Goal: Task Accomplishment & Management: Manage account settings

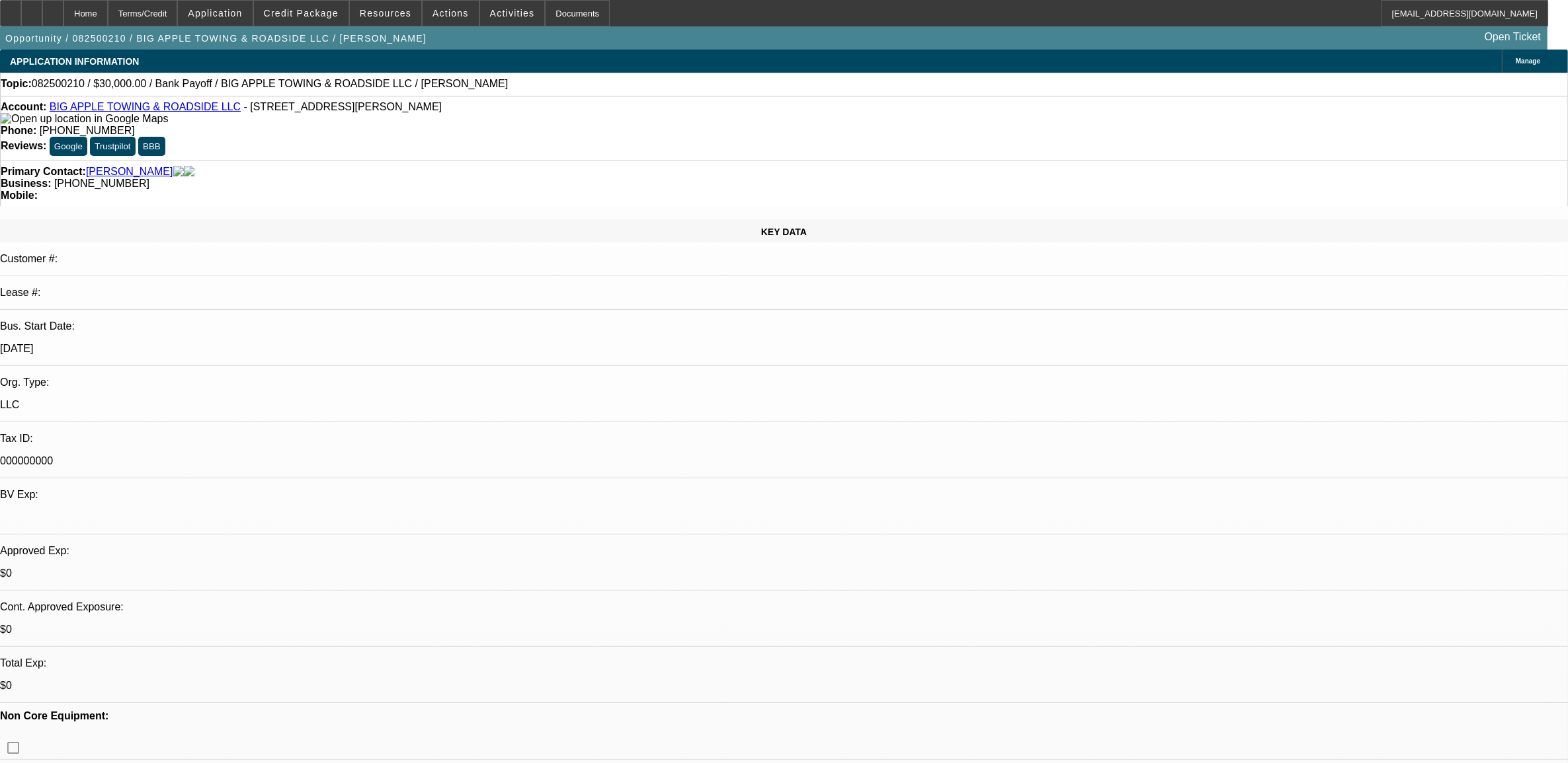
select select "0"
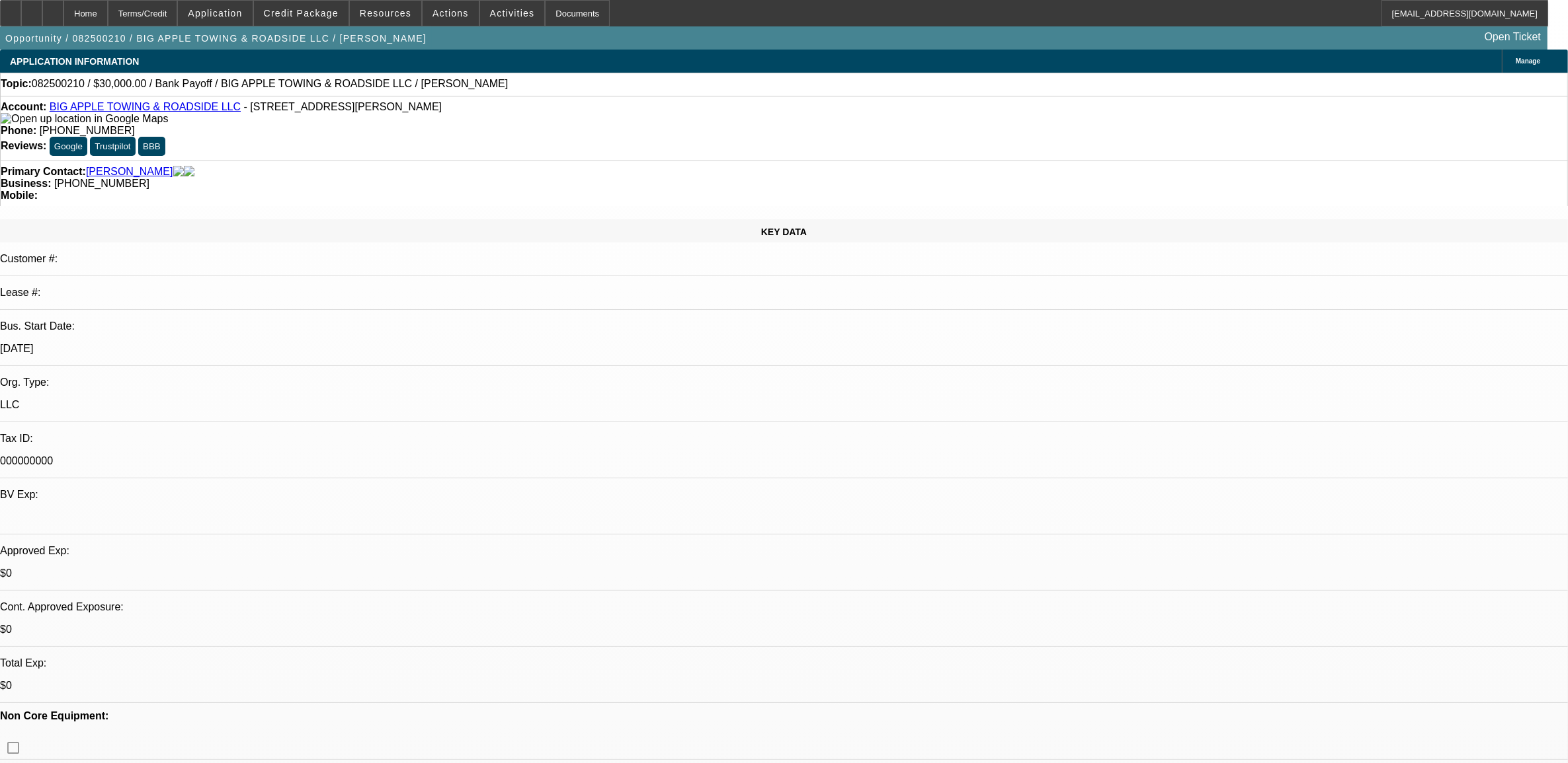
select select "0"
select select "0.1"
select select "2"
select select "0"
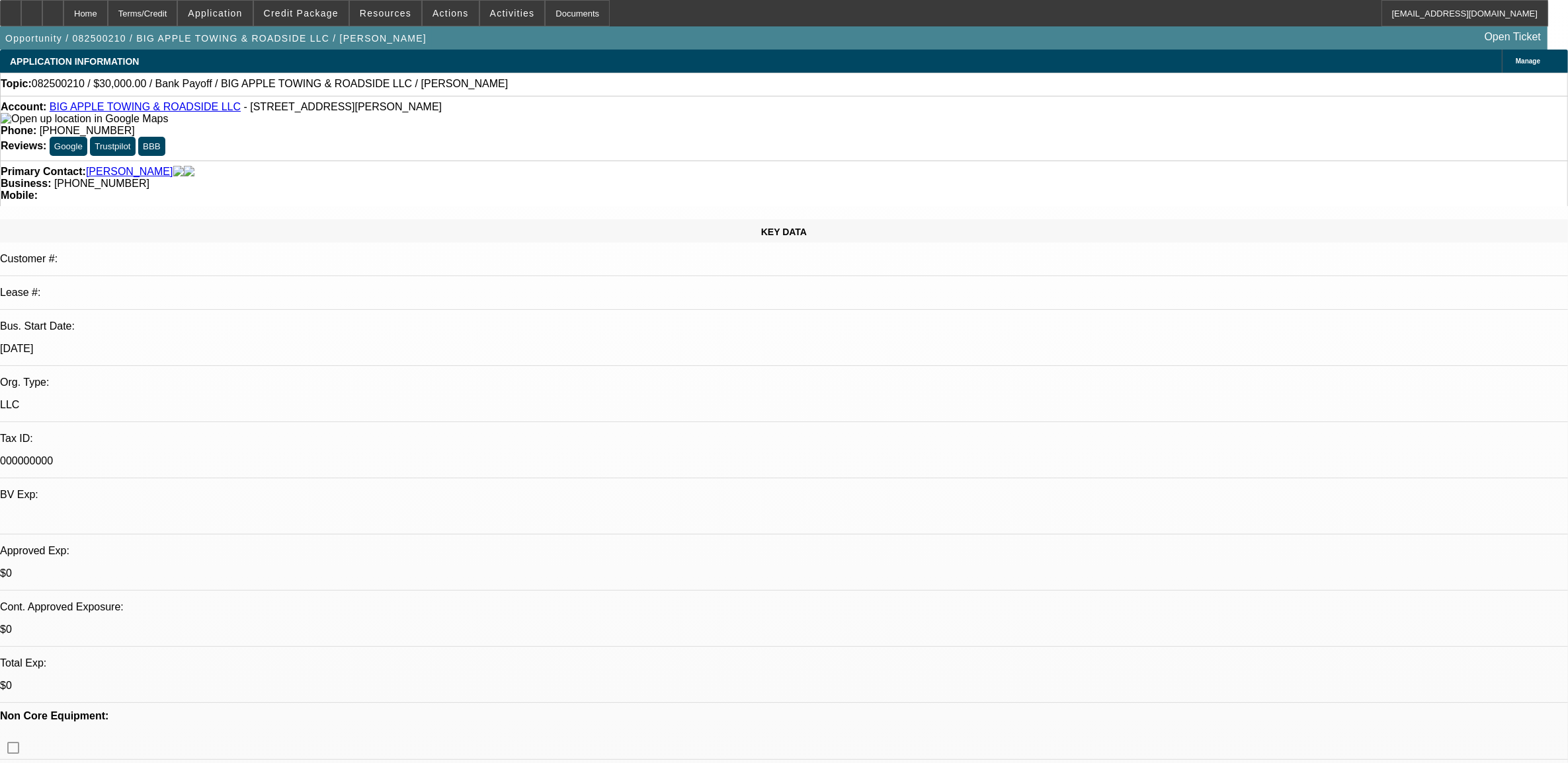
select select "0"
select select "1"
select select "2"
select select "6"
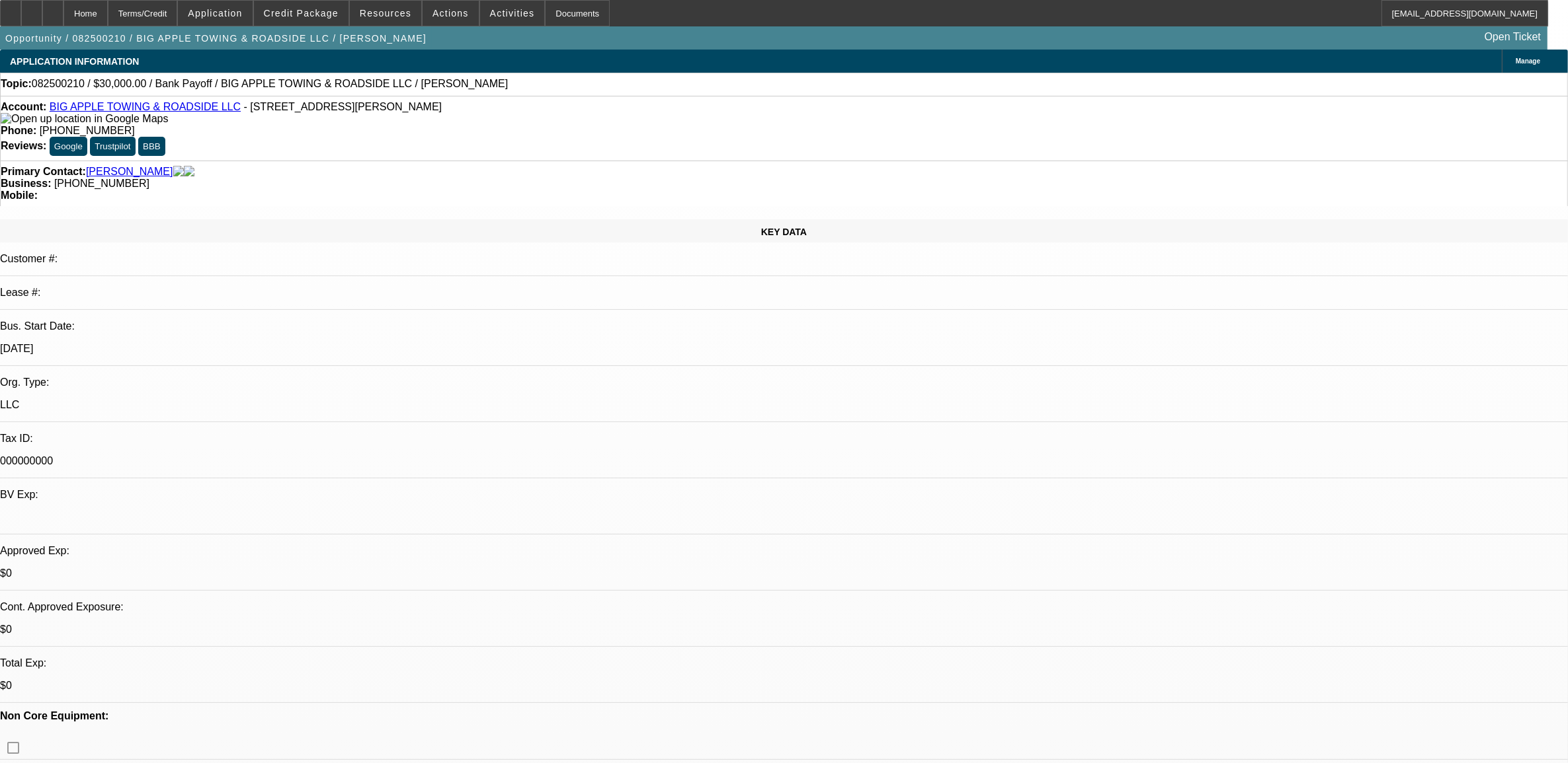
select select "1"
select select "2"
select select "6"
select select "1"
select select "2"
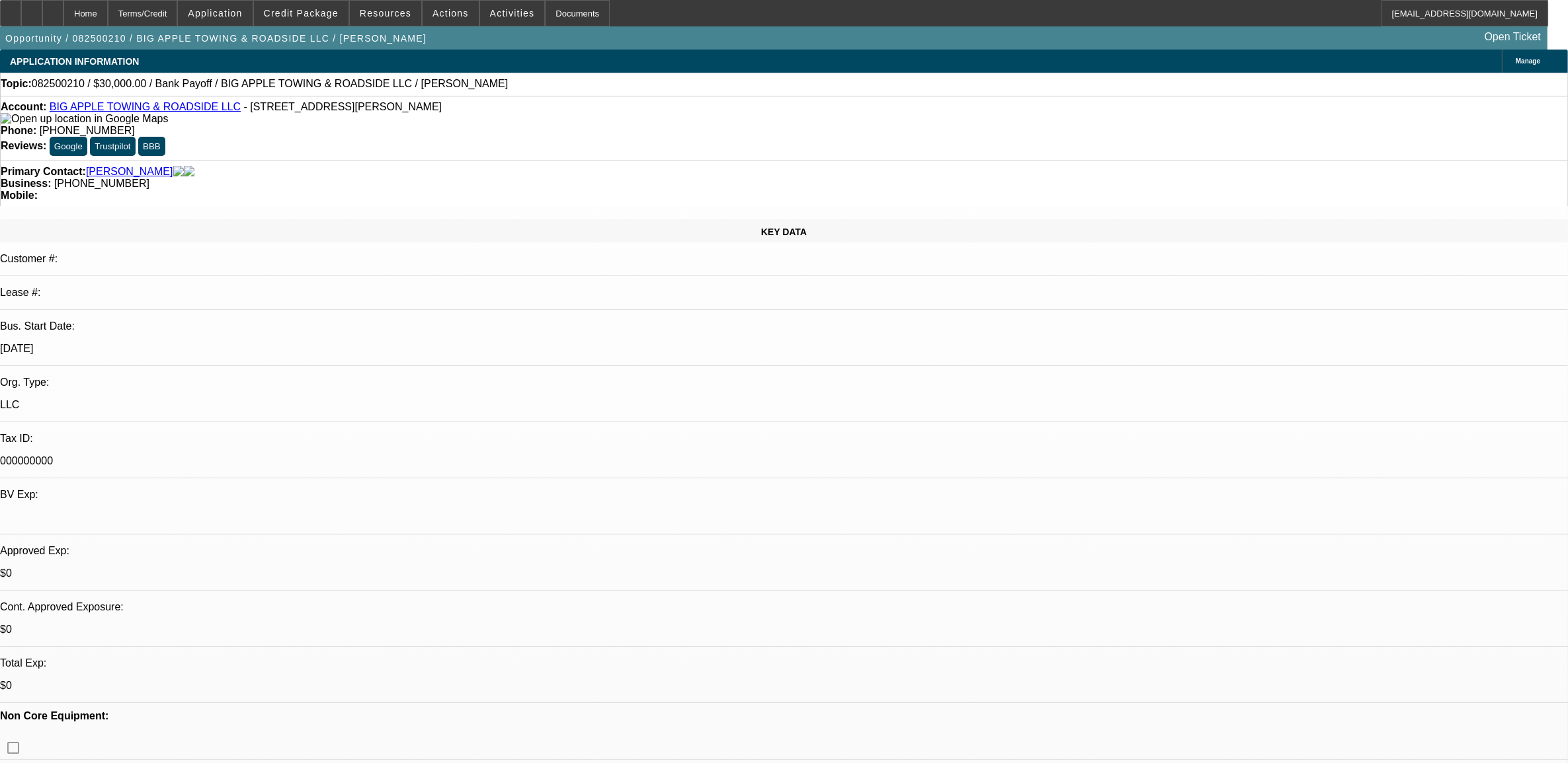
select select "6"
select select "1"
select select "2"
select select "6"
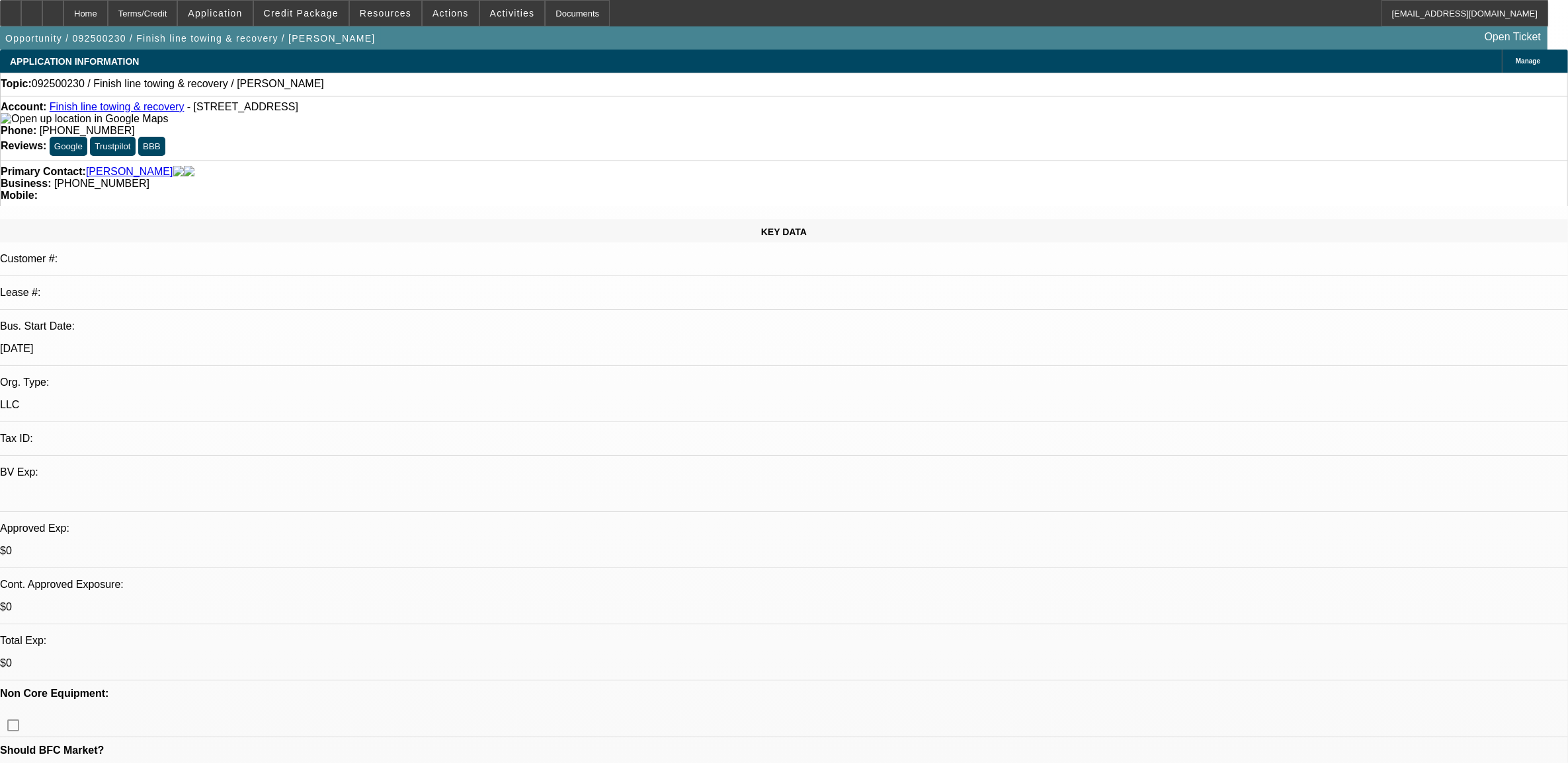
select select "0"
select select "2"
select select "0.1"
select select "4"
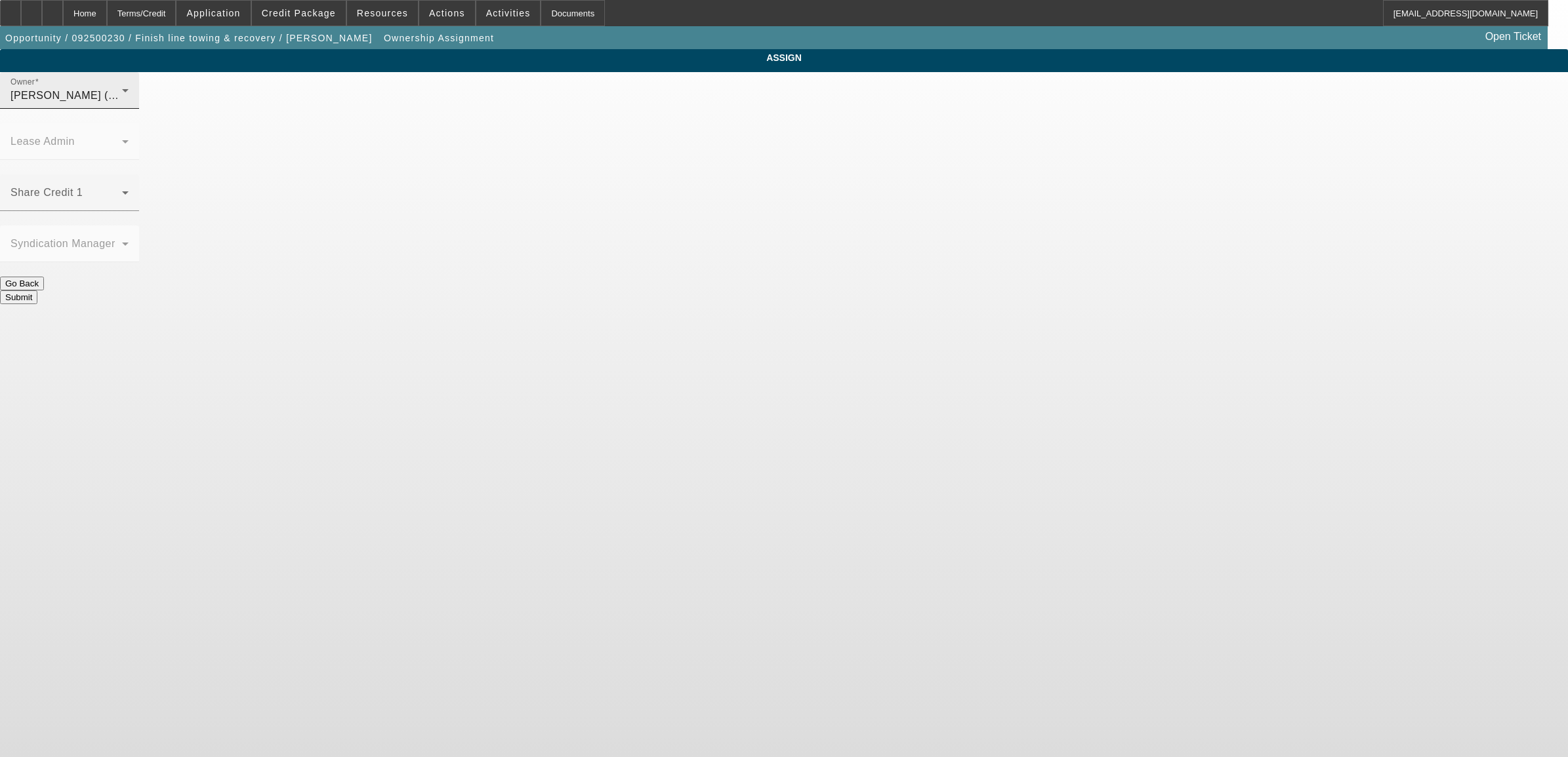
click at [128, 109] on div "Owner Fiumetto, Daniel (Lvl 19)" at bounding box center [69, 90] width 118 height 36
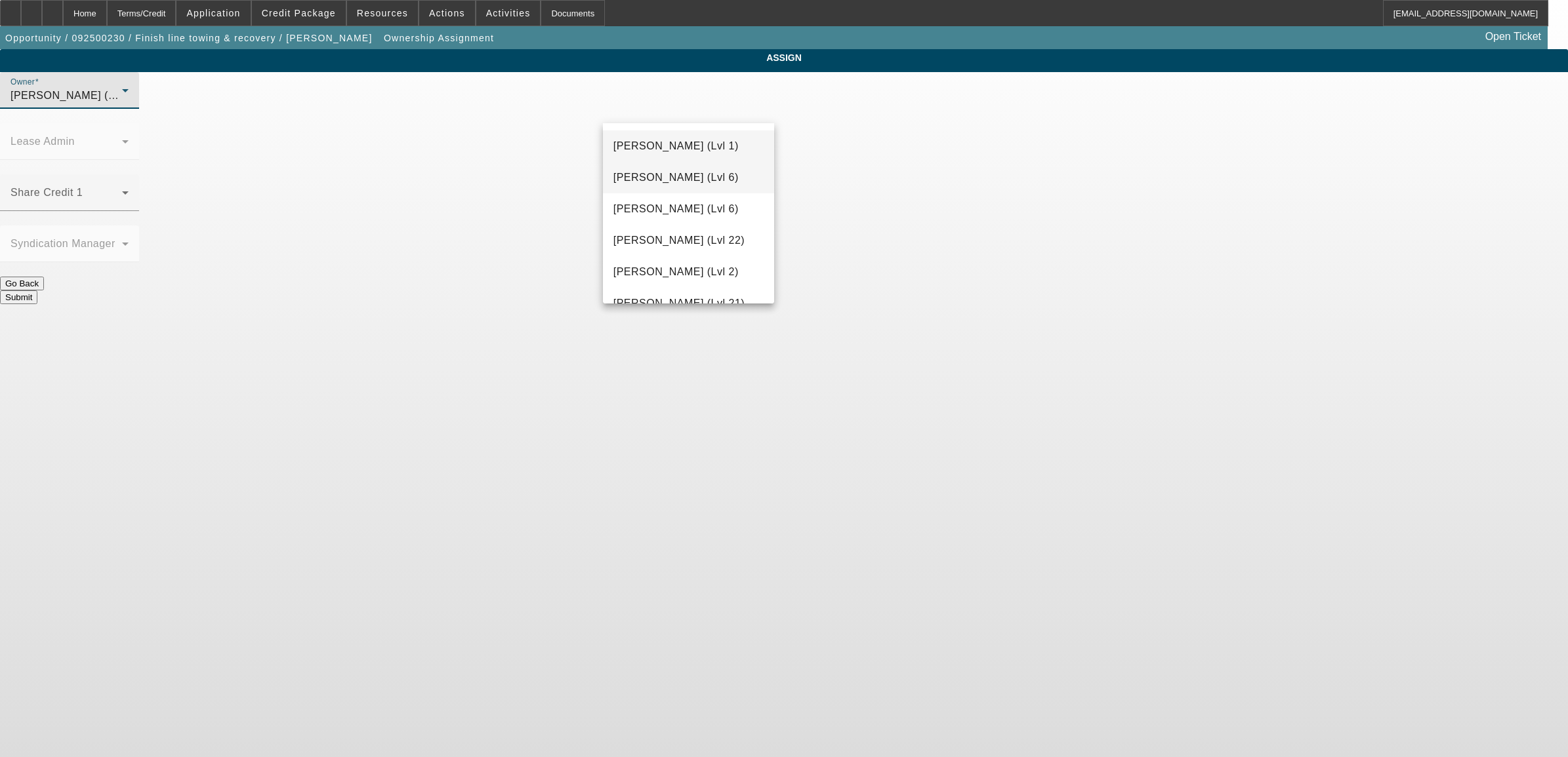
scroll to position [719, 0]
click at [680, 244] on span "Hernandez, Edgar (Lvl 2)" at bounding box center [676, 243] width 126 height 16
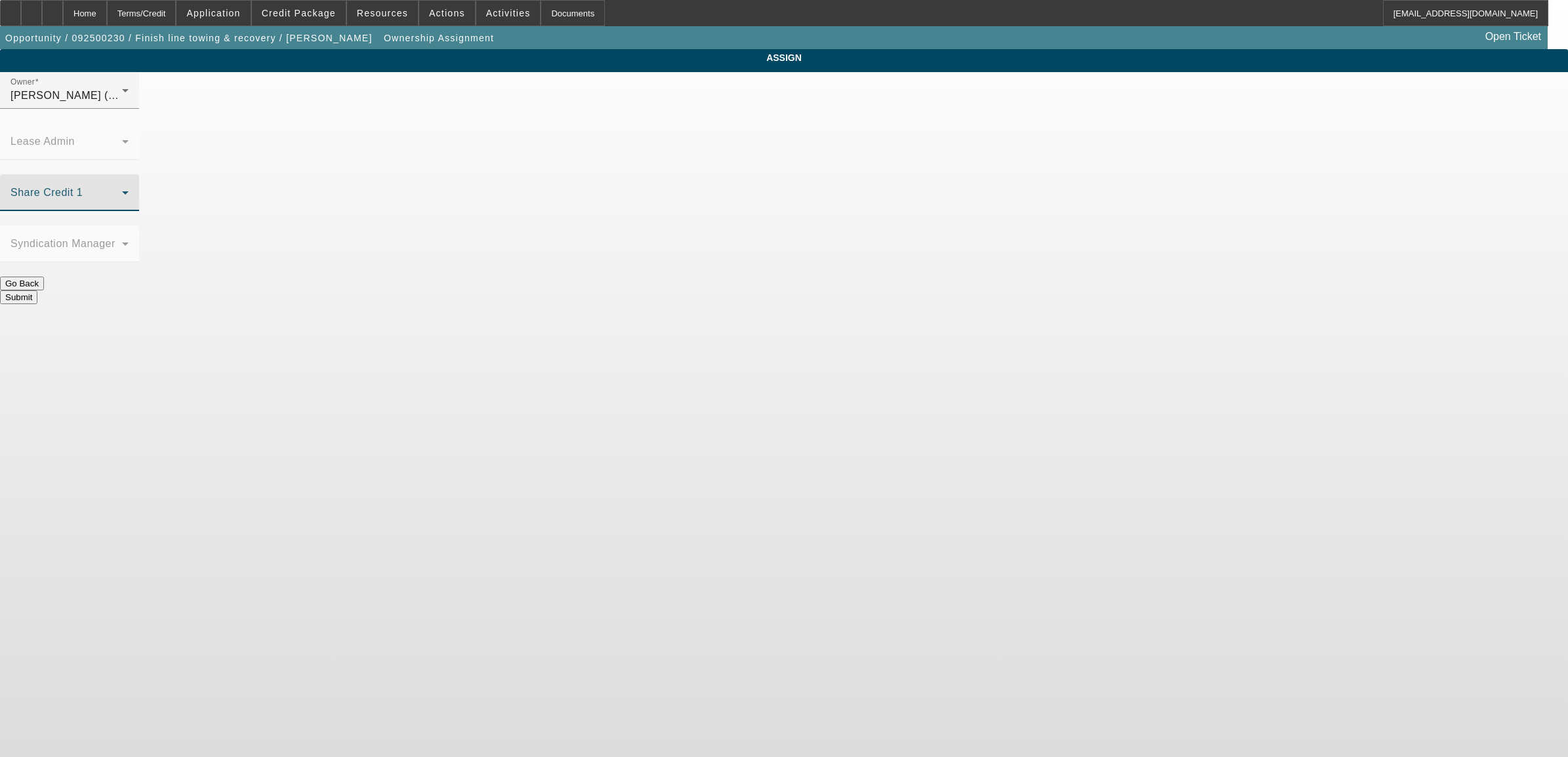
click at [122, 190] on span at bounding box center [66, 197] width 112 height 16
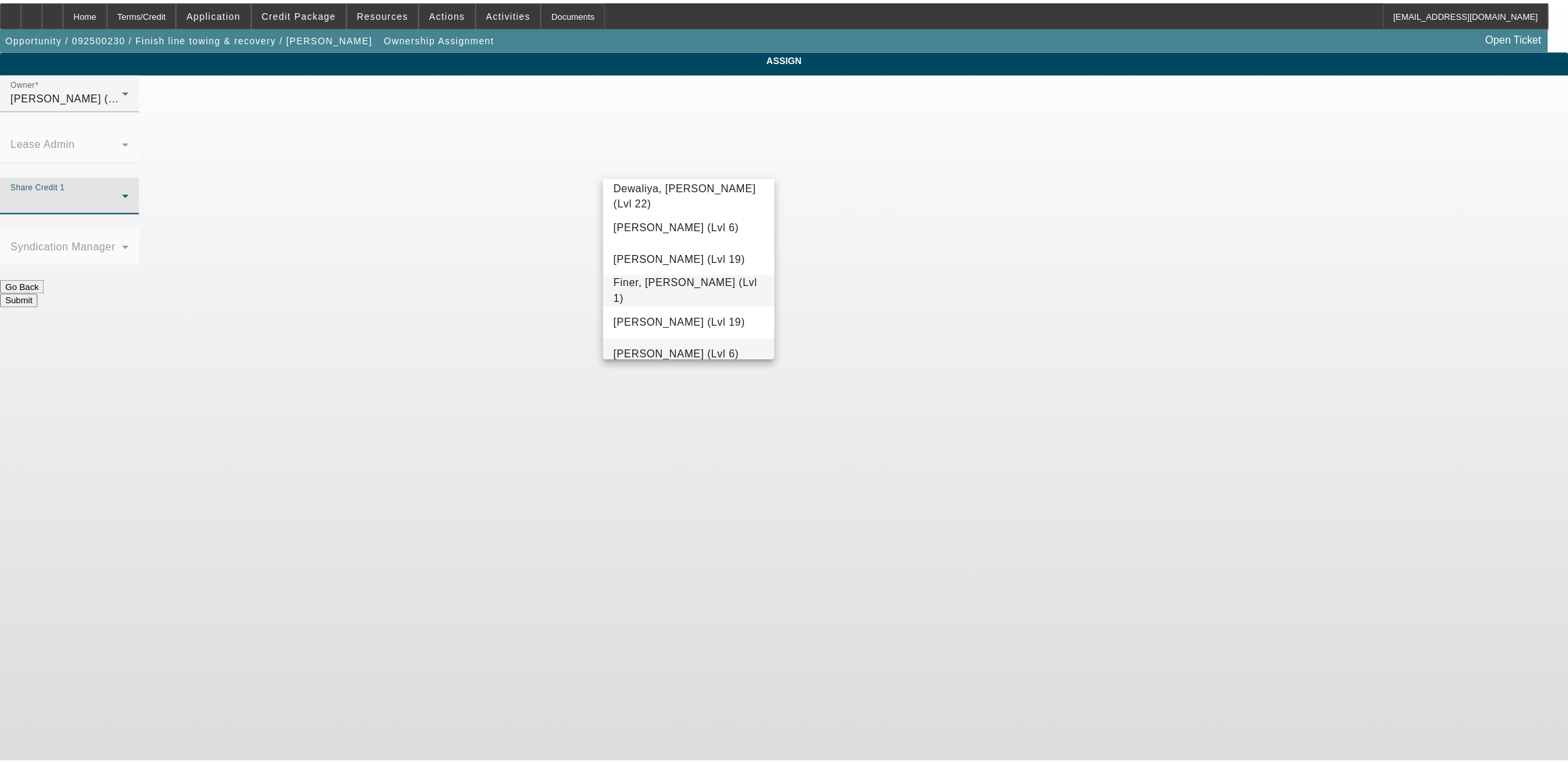
scroll to position [382, 0]
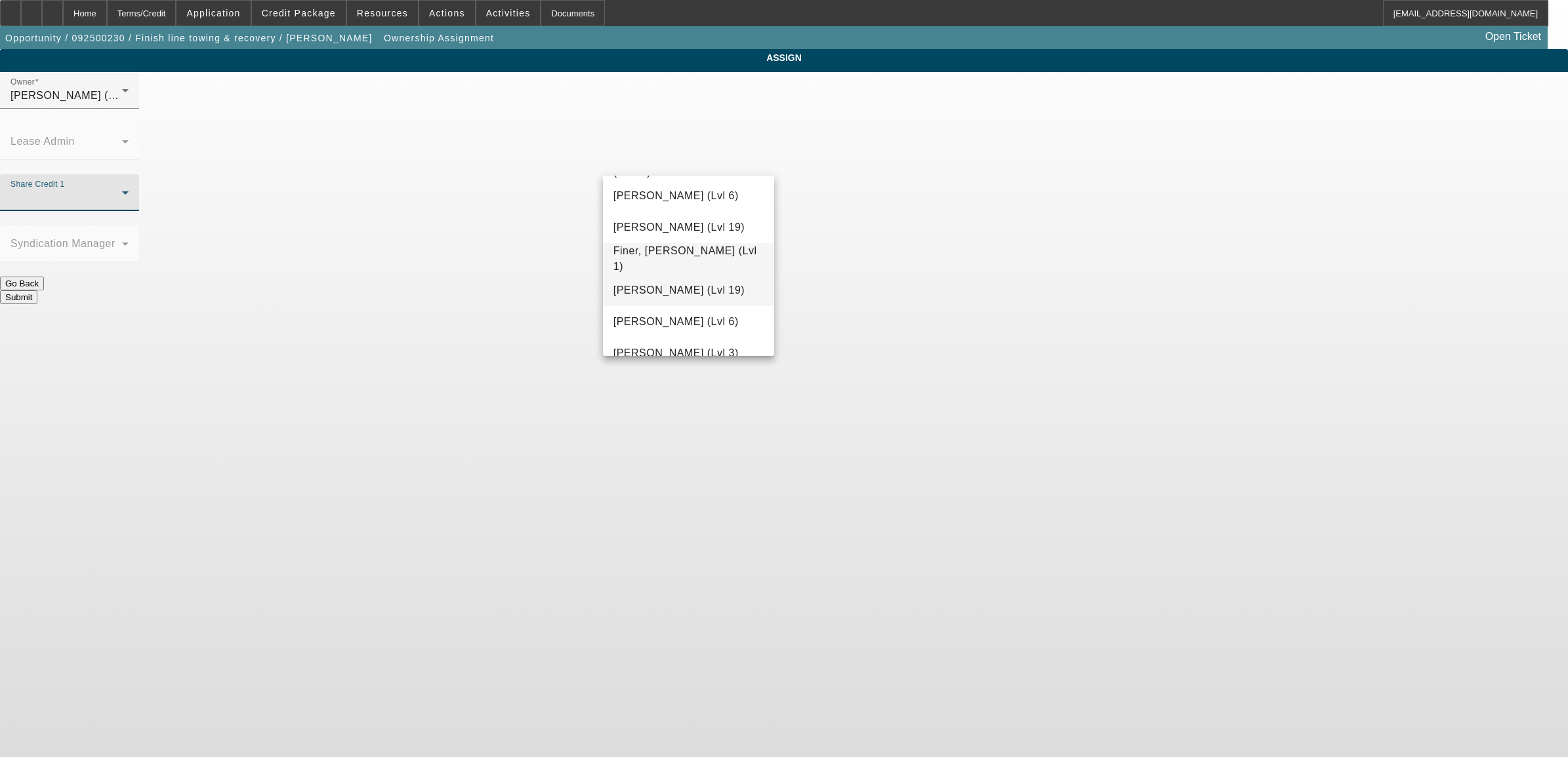
drag, startPoint x: 679, startPoint y: 292, endPoint x: 727, endPoint y: 270, distance: 52.8
click at [679, 290] on span "Fiumetto, Daniel (Lvl 19)" at bounding box center [678, 290] width 131 height 16
click at [37, 290] on button "Submit" at bounding box center [19, 297] width 37 height 14
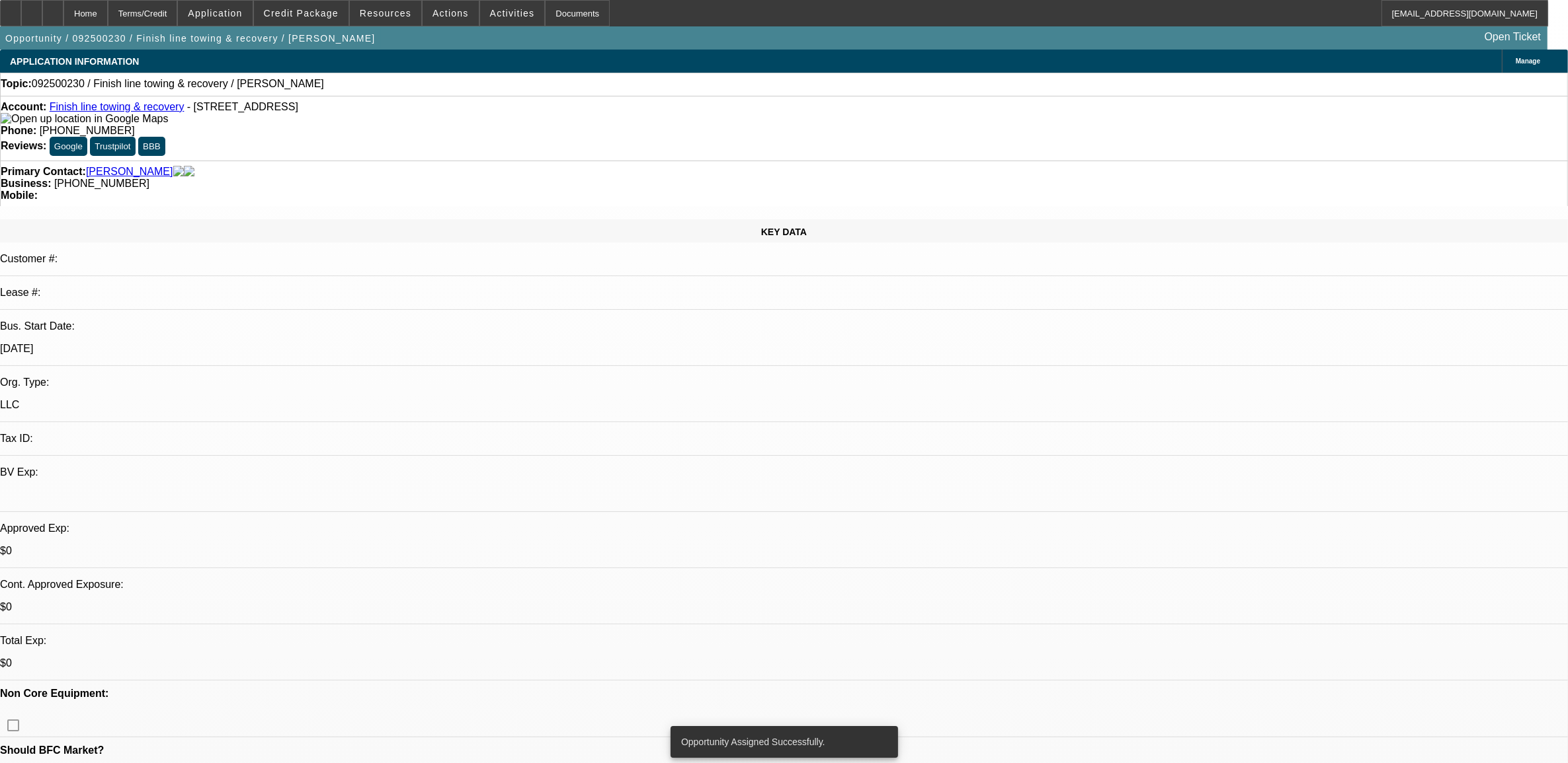
select select "0"
select select "2"
select select "0.1"
select select "4"
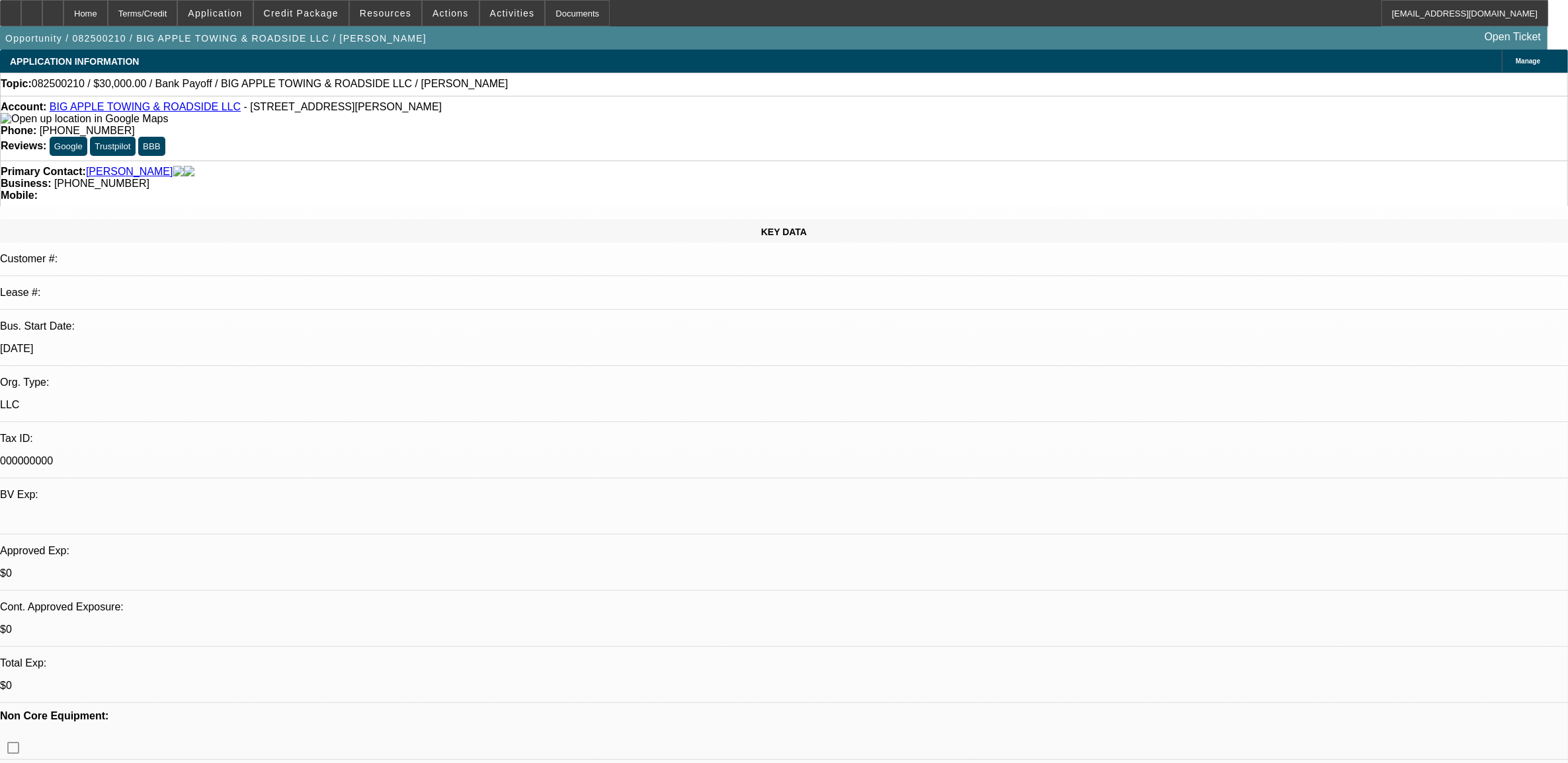
select select "0"
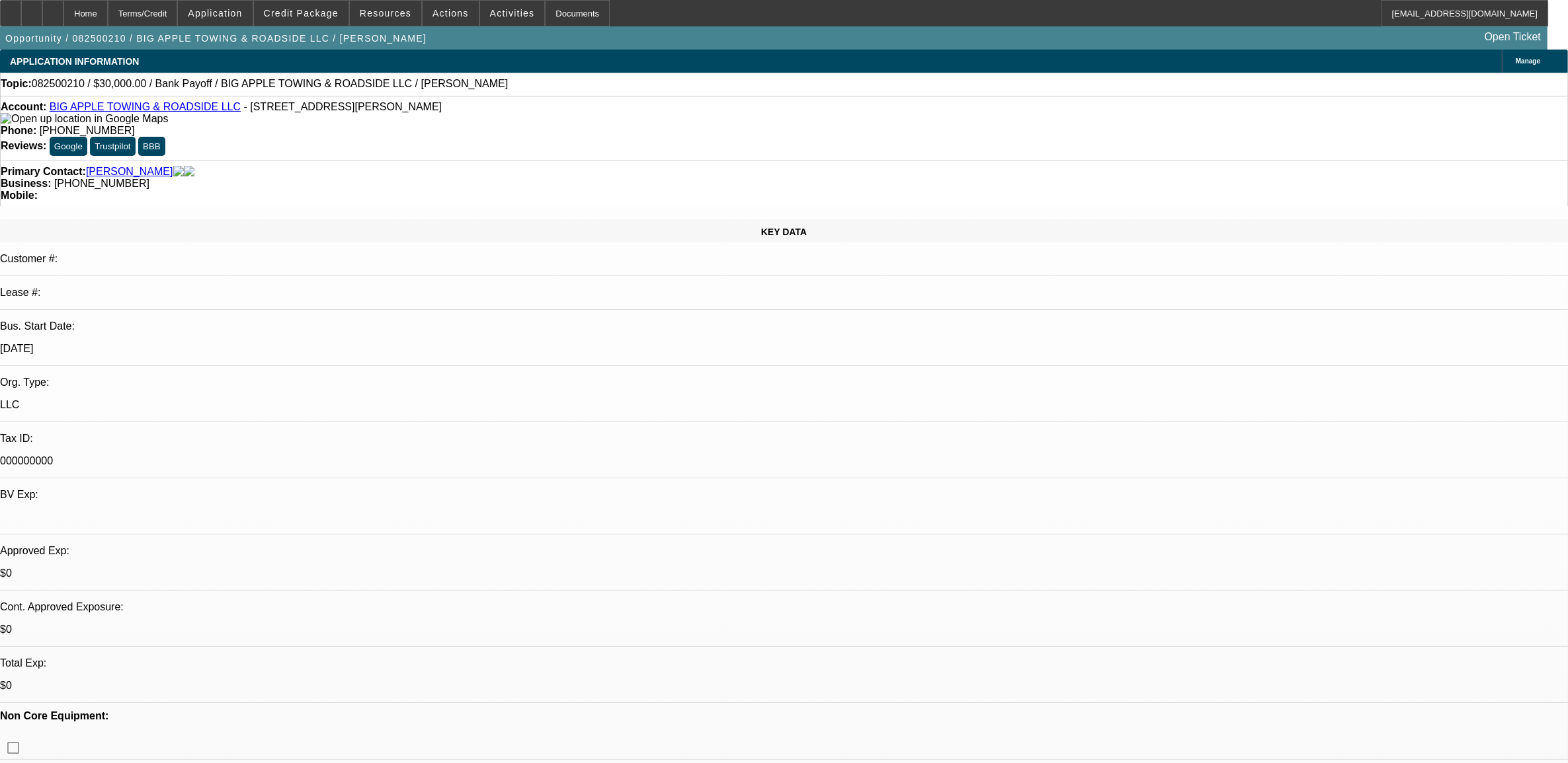
select select "0"
select select "0.1"
select select "2"
select select "0"
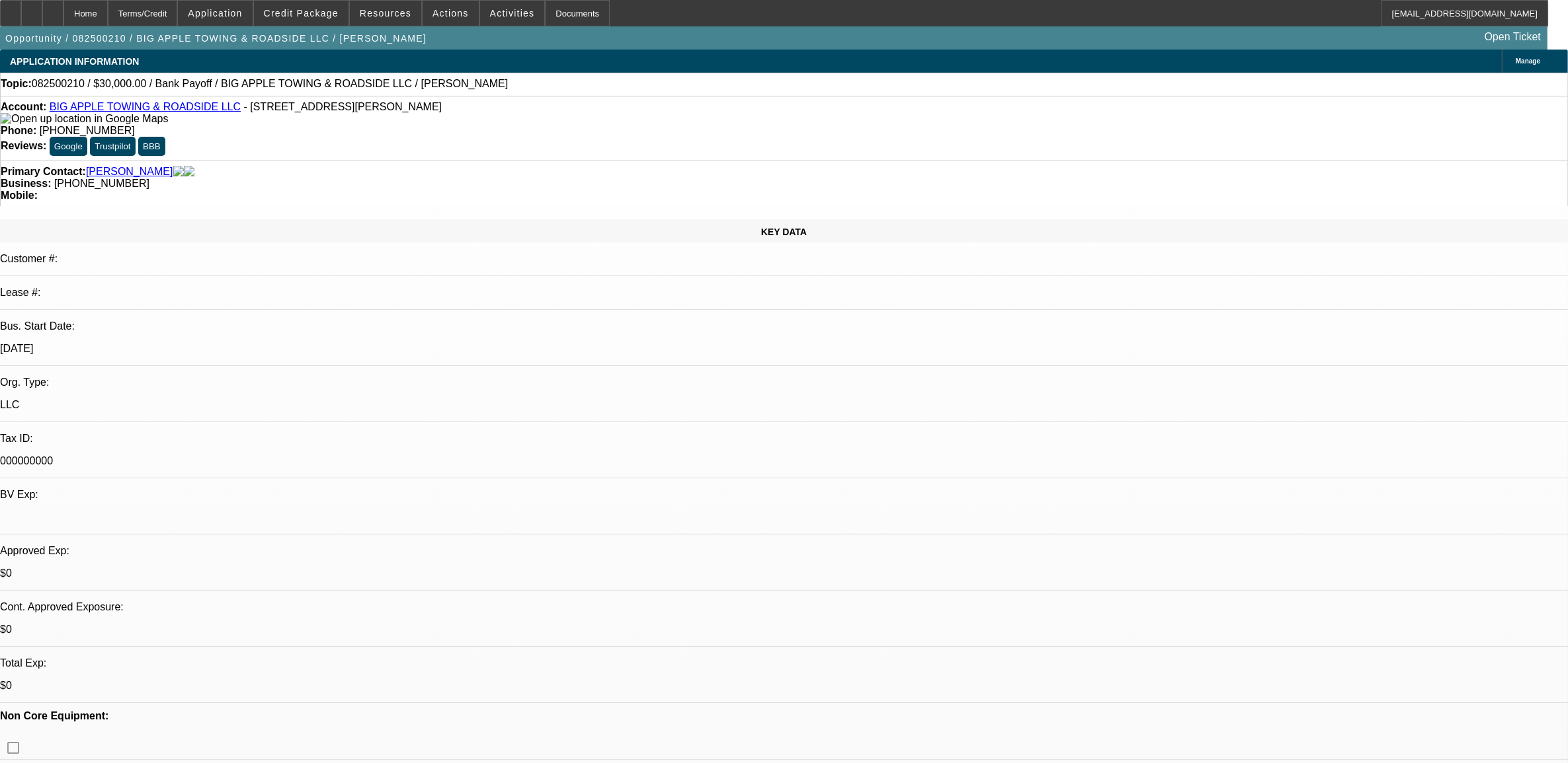
select select "0"
select select "1"
select select "2"
select select "6"
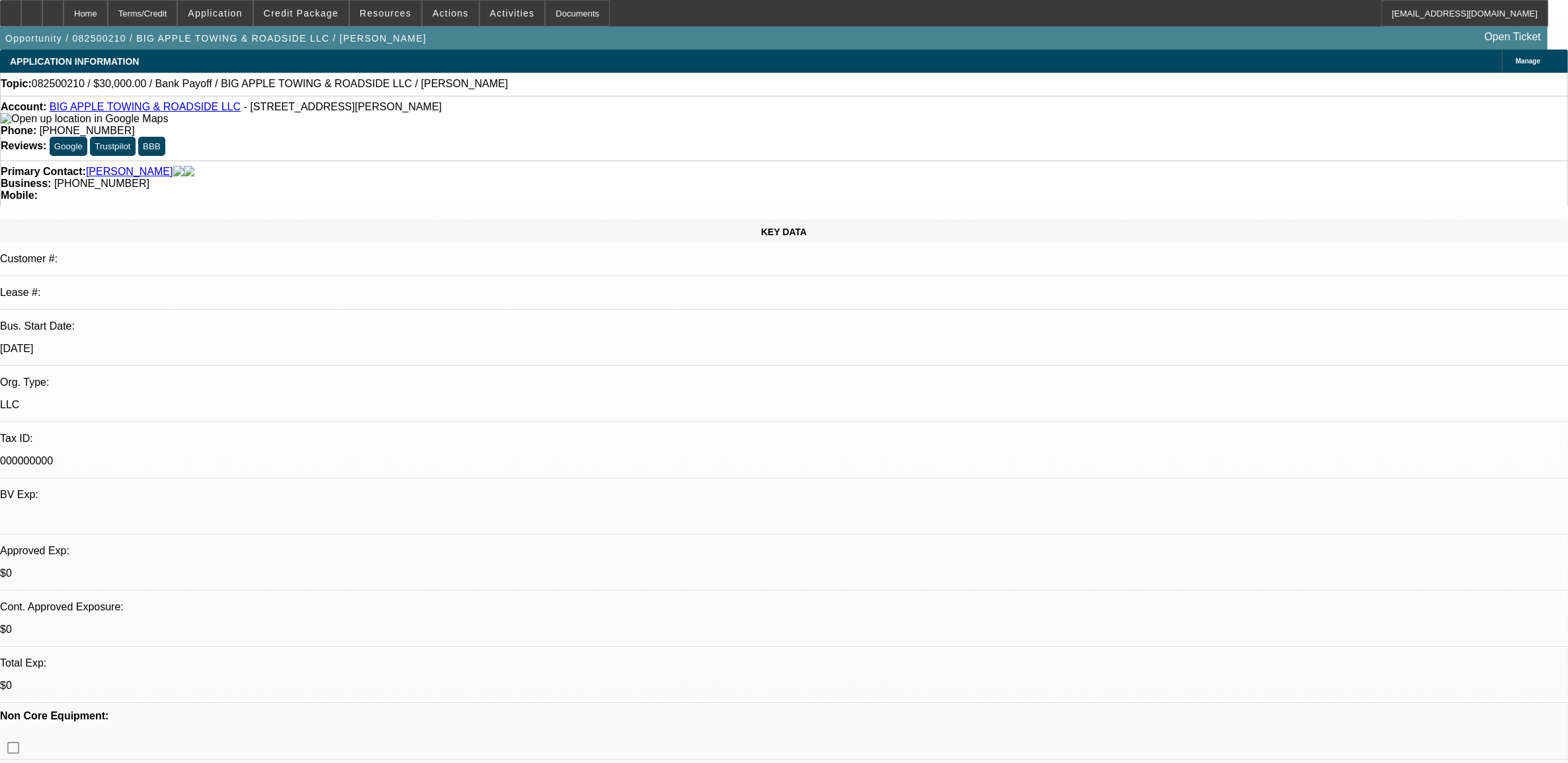
select select "1"
select select "2"
select select "6"
select select "1"
select select "2"
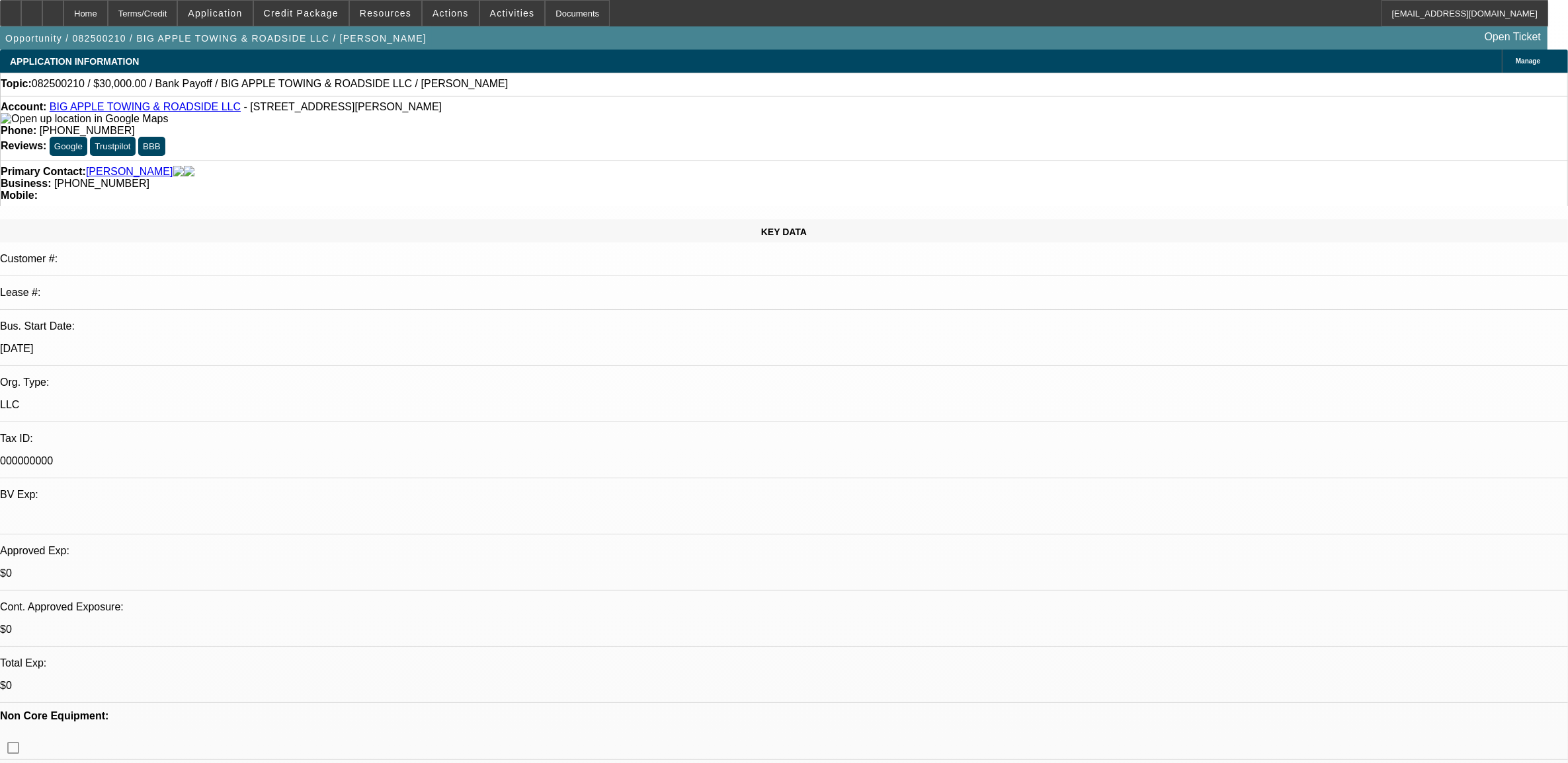
select select "6"
select select "1"
select select "2"
select select "6"
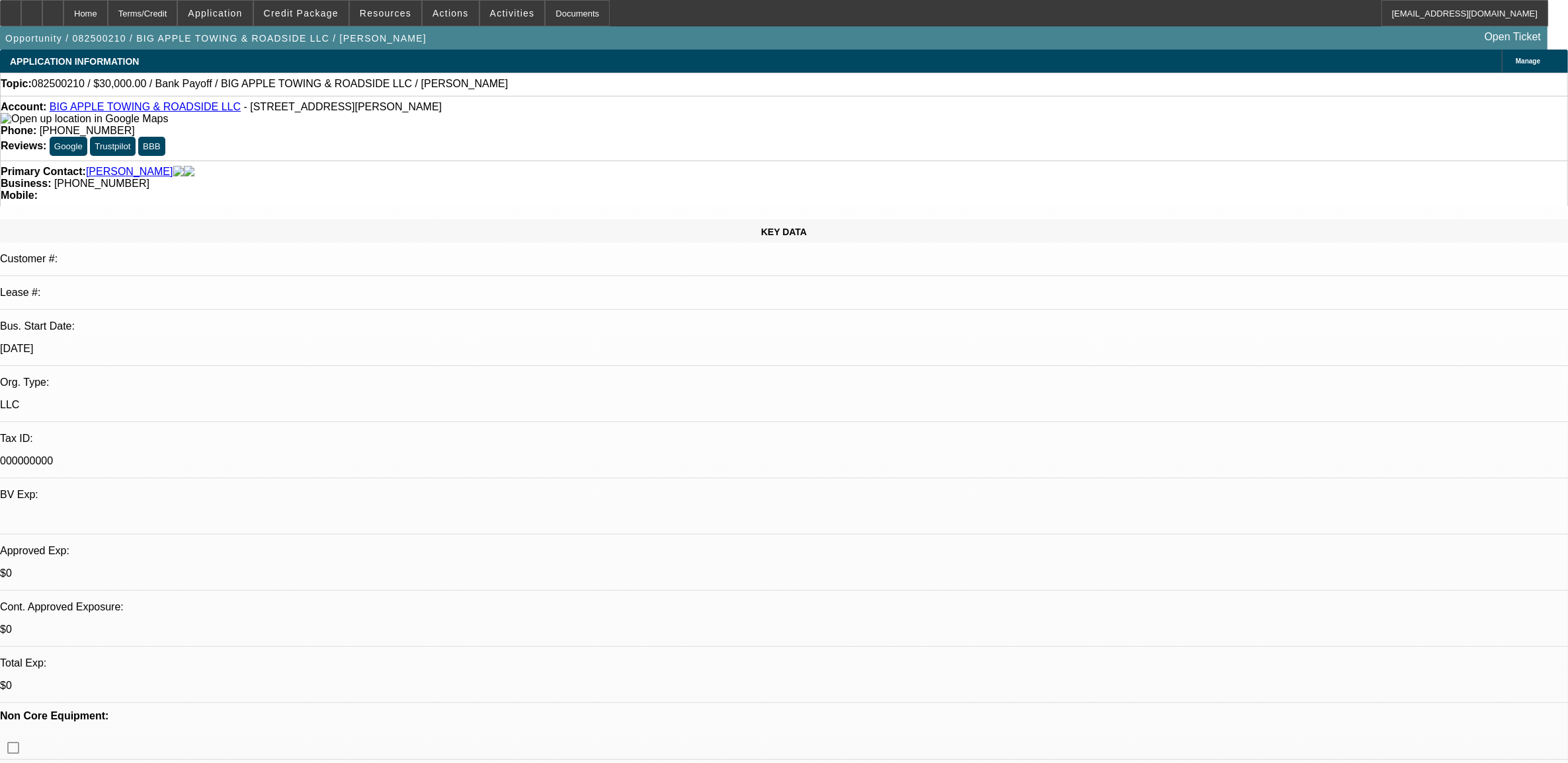
scroll to position [82, 0]
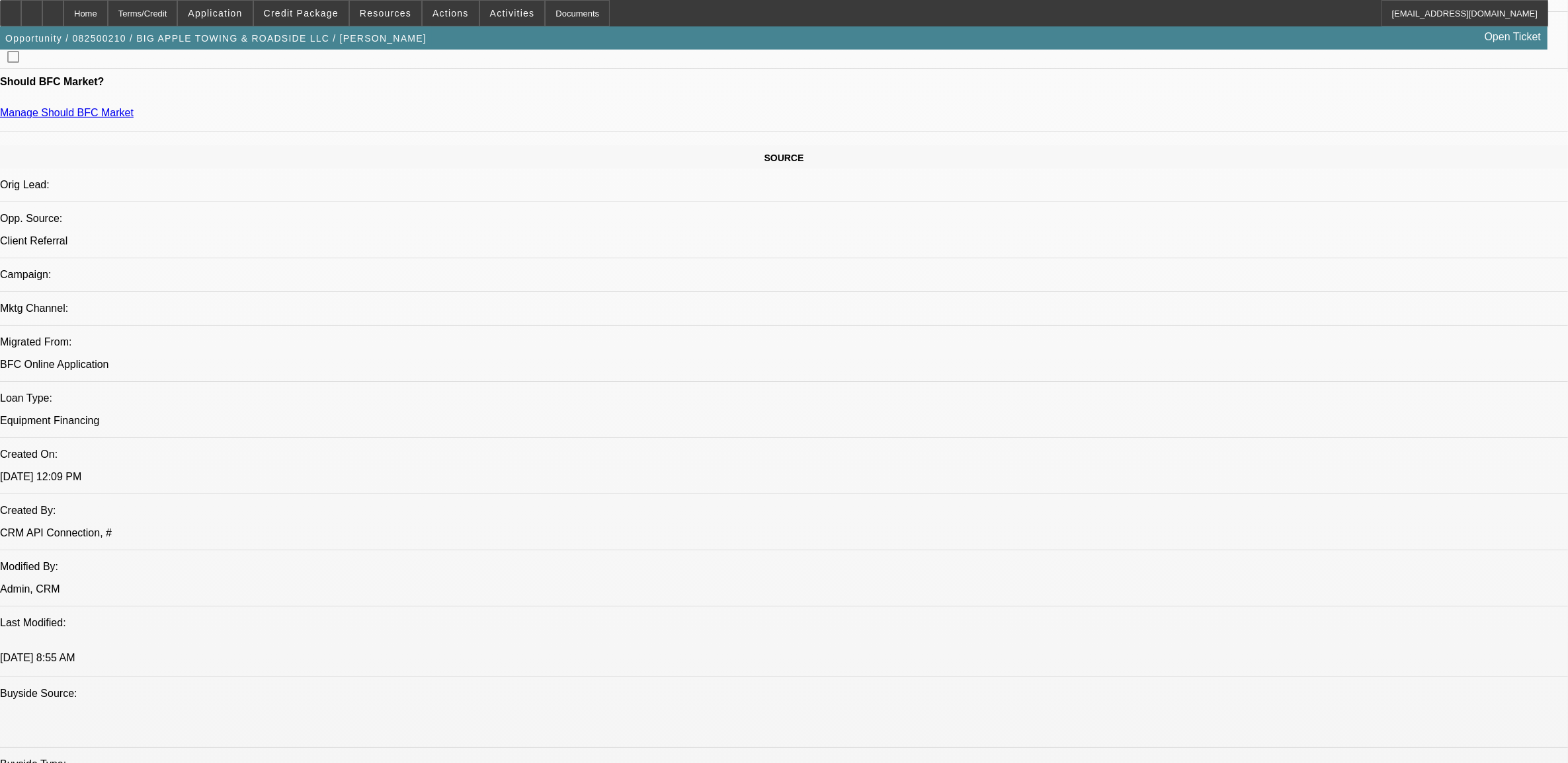
scroll to position [743, 0]
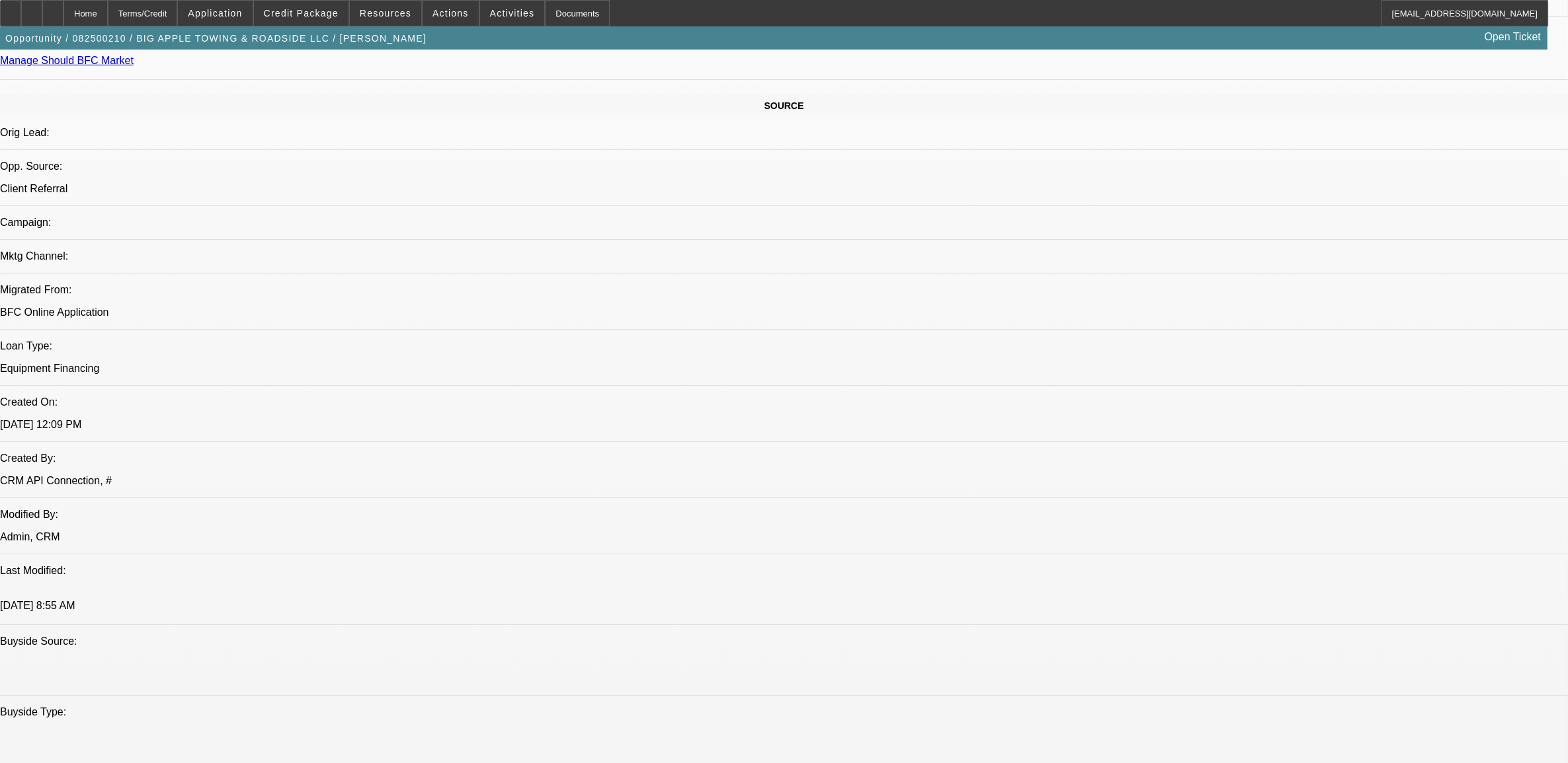
drag, startPoint x: 1154, startPoint y: 216, endPoint x: 1162, endPoint y: 197, distance: 20.6
drag, startPoint x: 1162, startPoint y: 197, endPoint x: 1168, endPoint y: 134, distance: 63.3
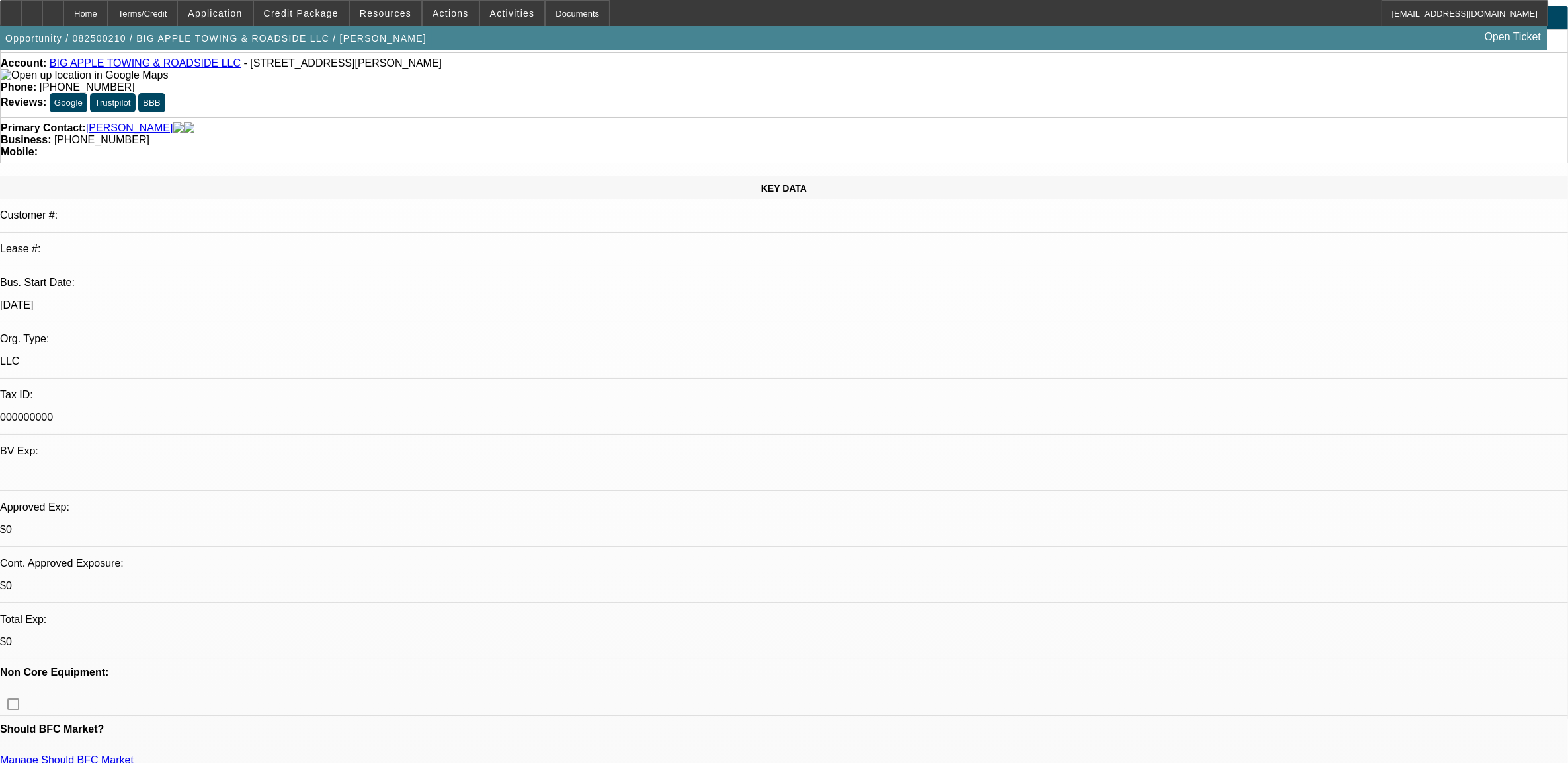
scroll to position [82, 0]
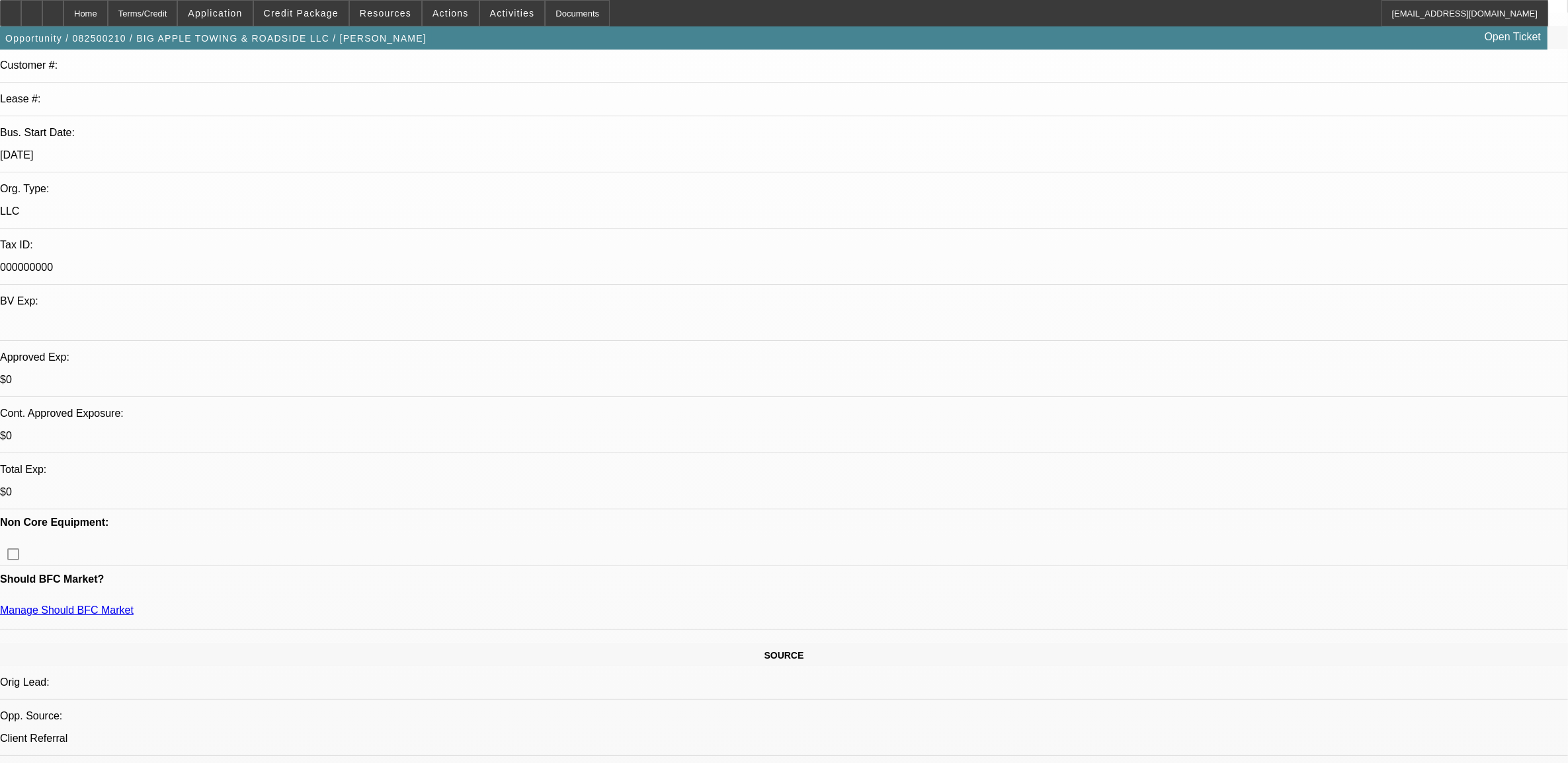
scroll to position [165, 0]
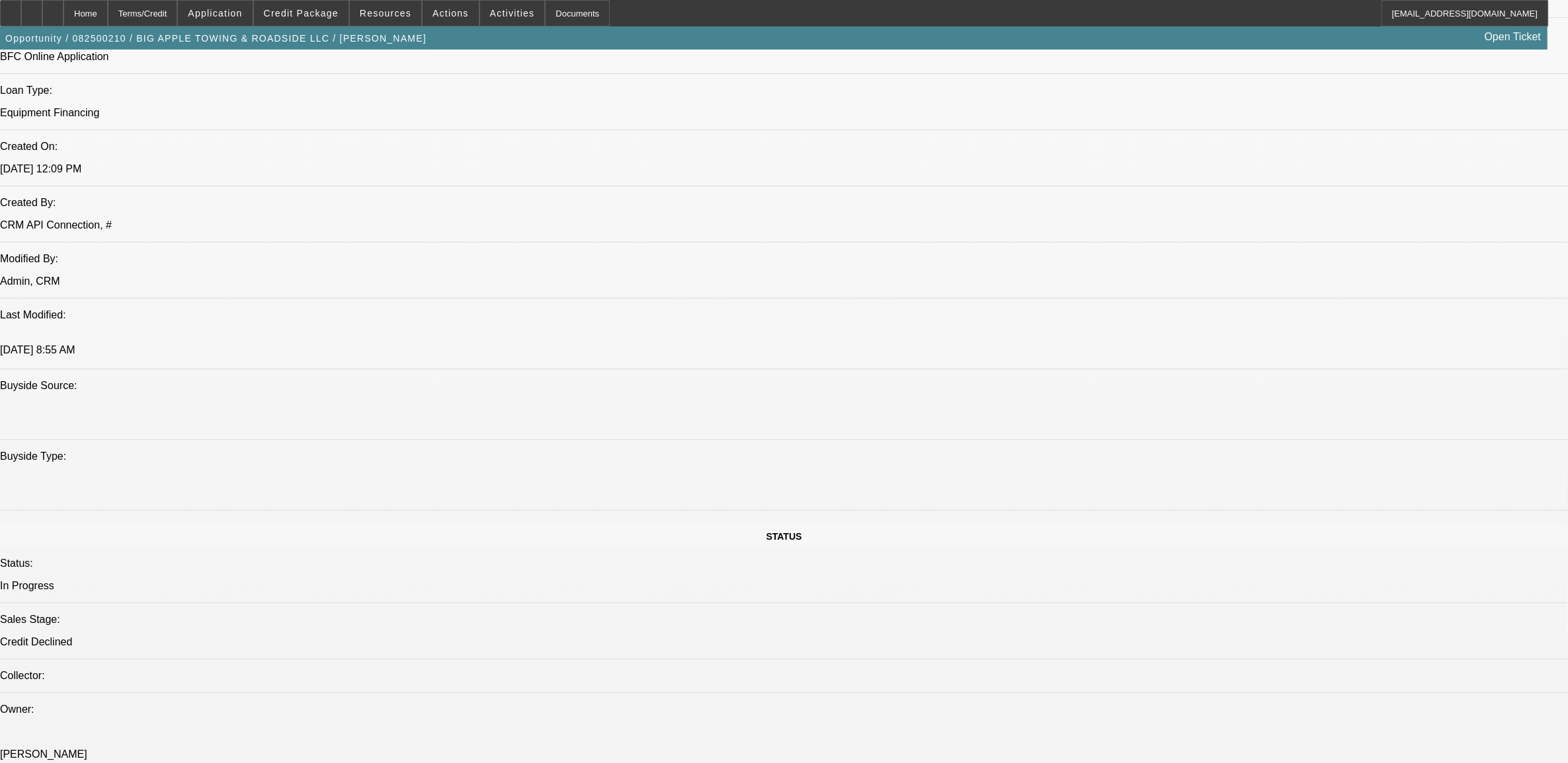
scroll to position [992, 0]
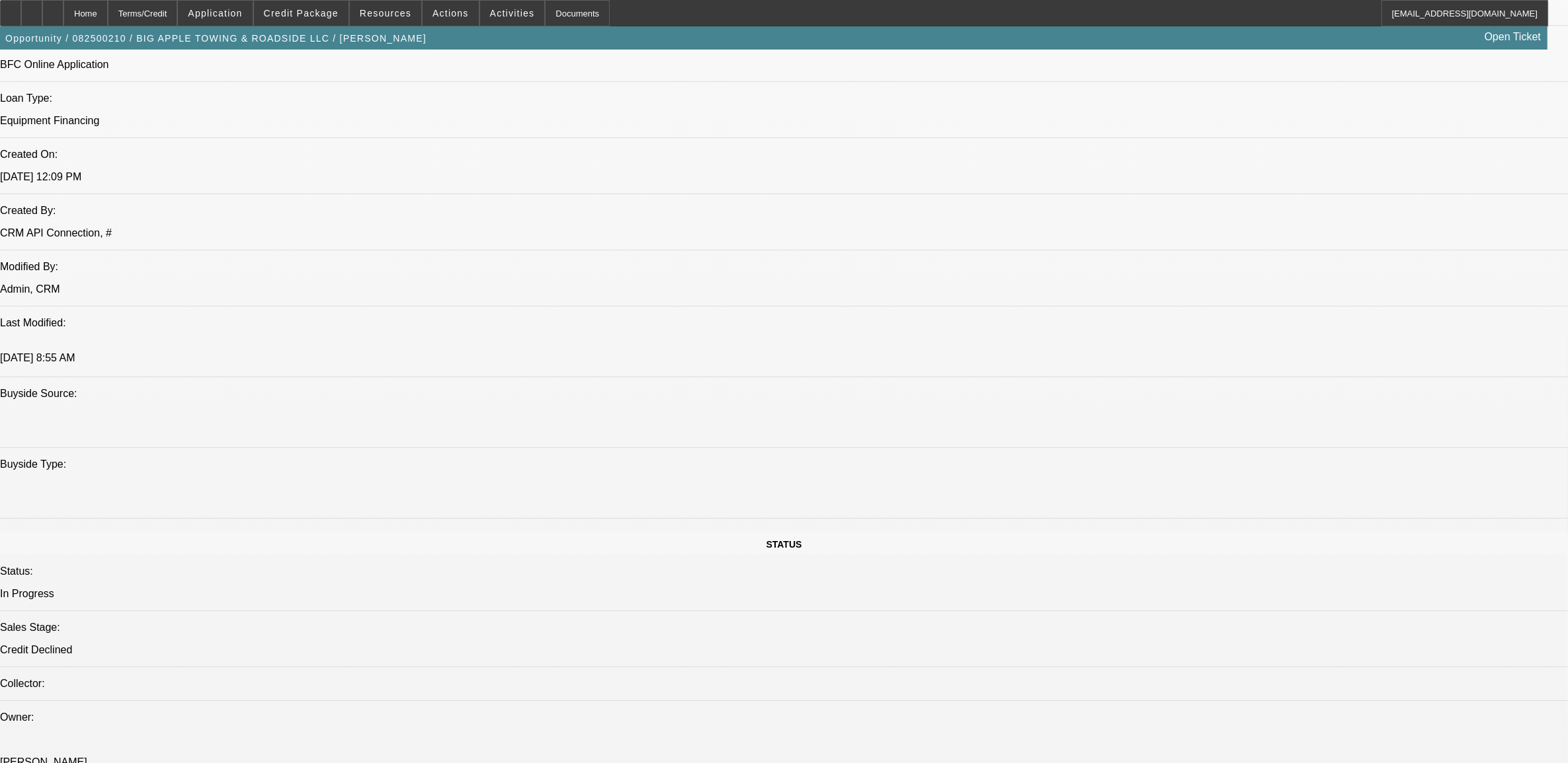
drag, startPoint x: 1195, startPoint y: 236, endPoint x: 1209, endPoint y: 195, distance: 43.3
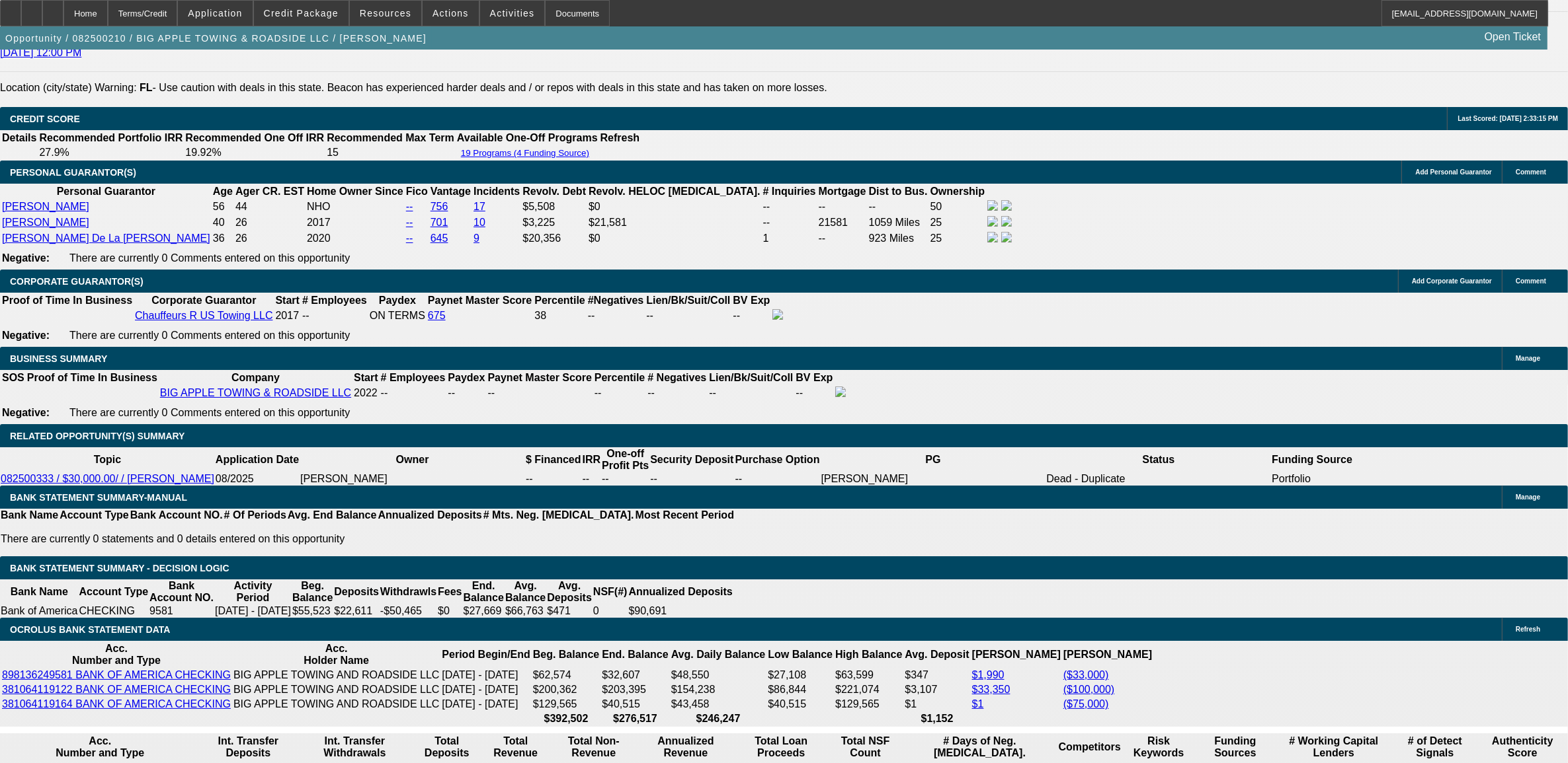
scroll to position [1900, 0]
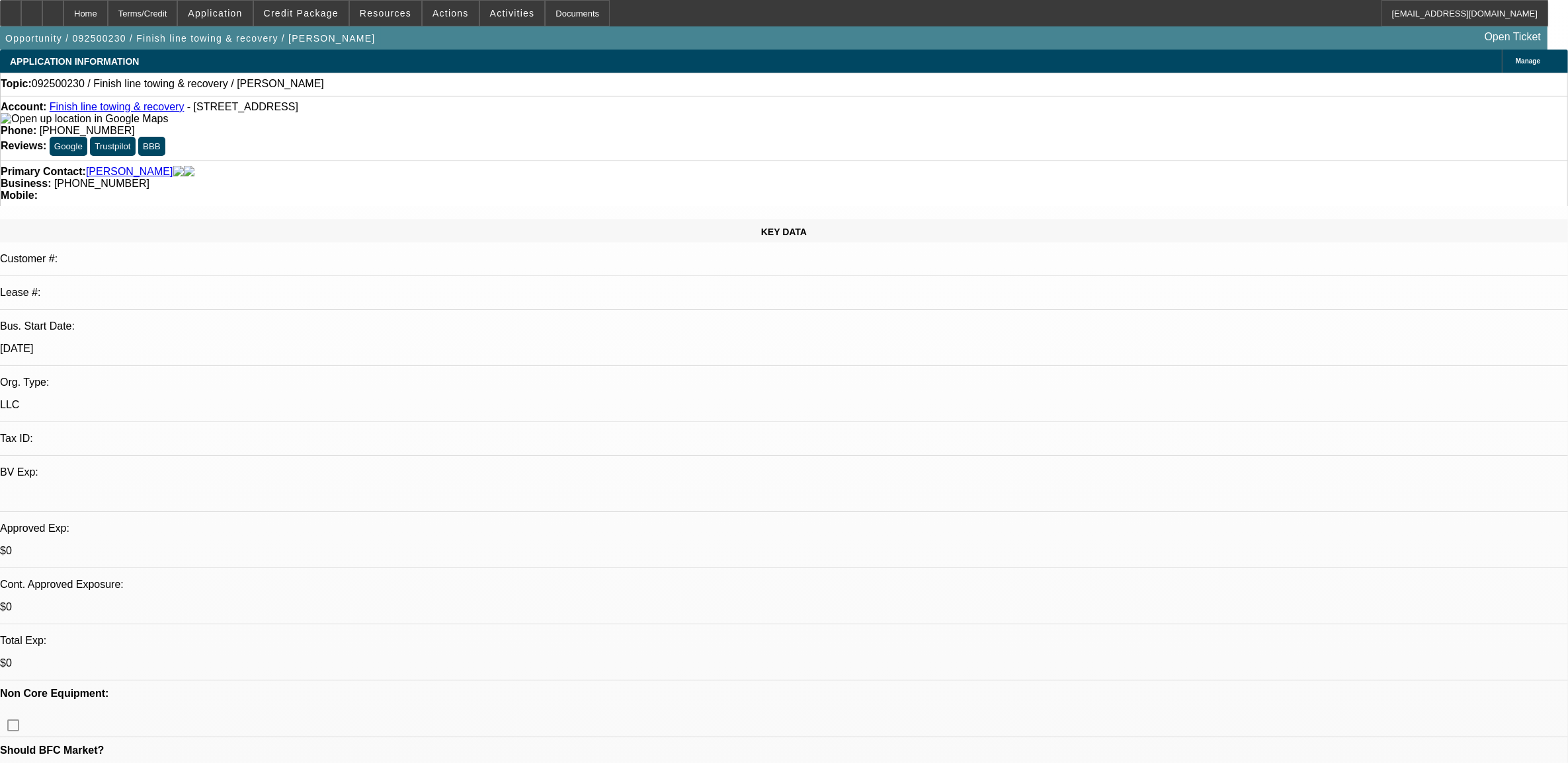
select select "0"
select select "2"
select select "0.1"
select select "4"
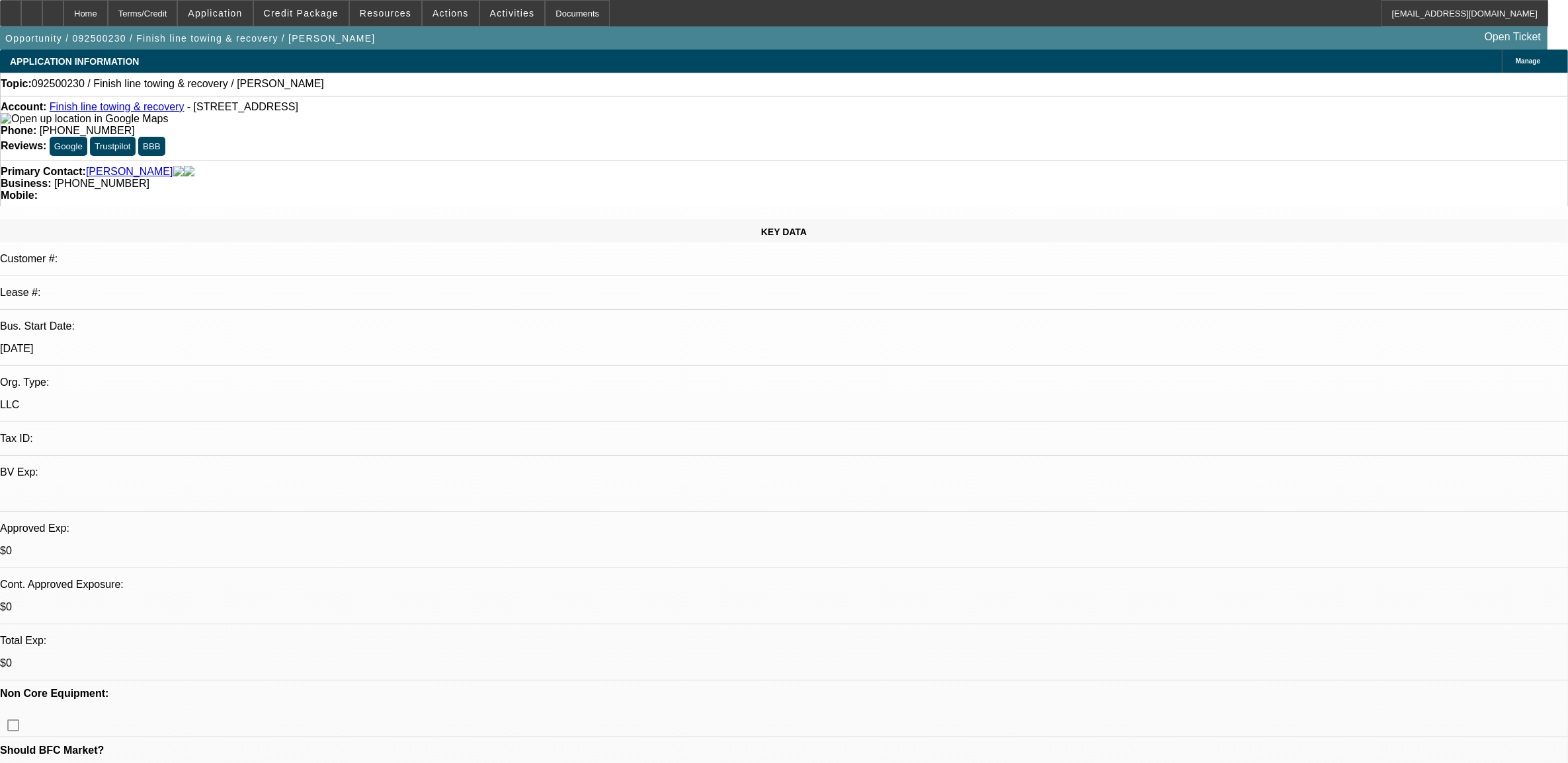
click at [134, 108] on link "Finish line towing & recovery" at bounding box center [117, 107] width 135 height 11
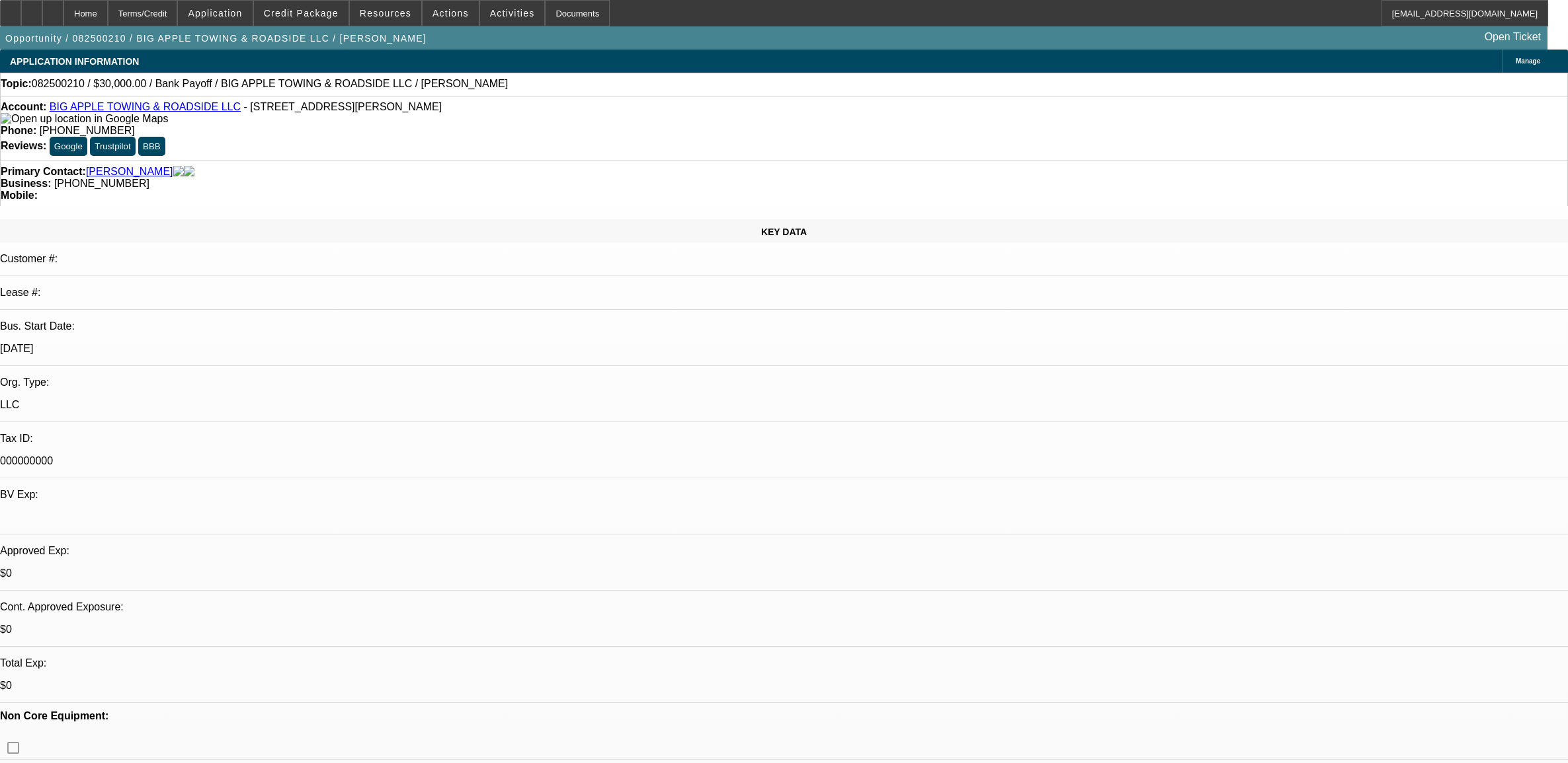
select select "0"
select select "2"
select select "0"
select select "6"
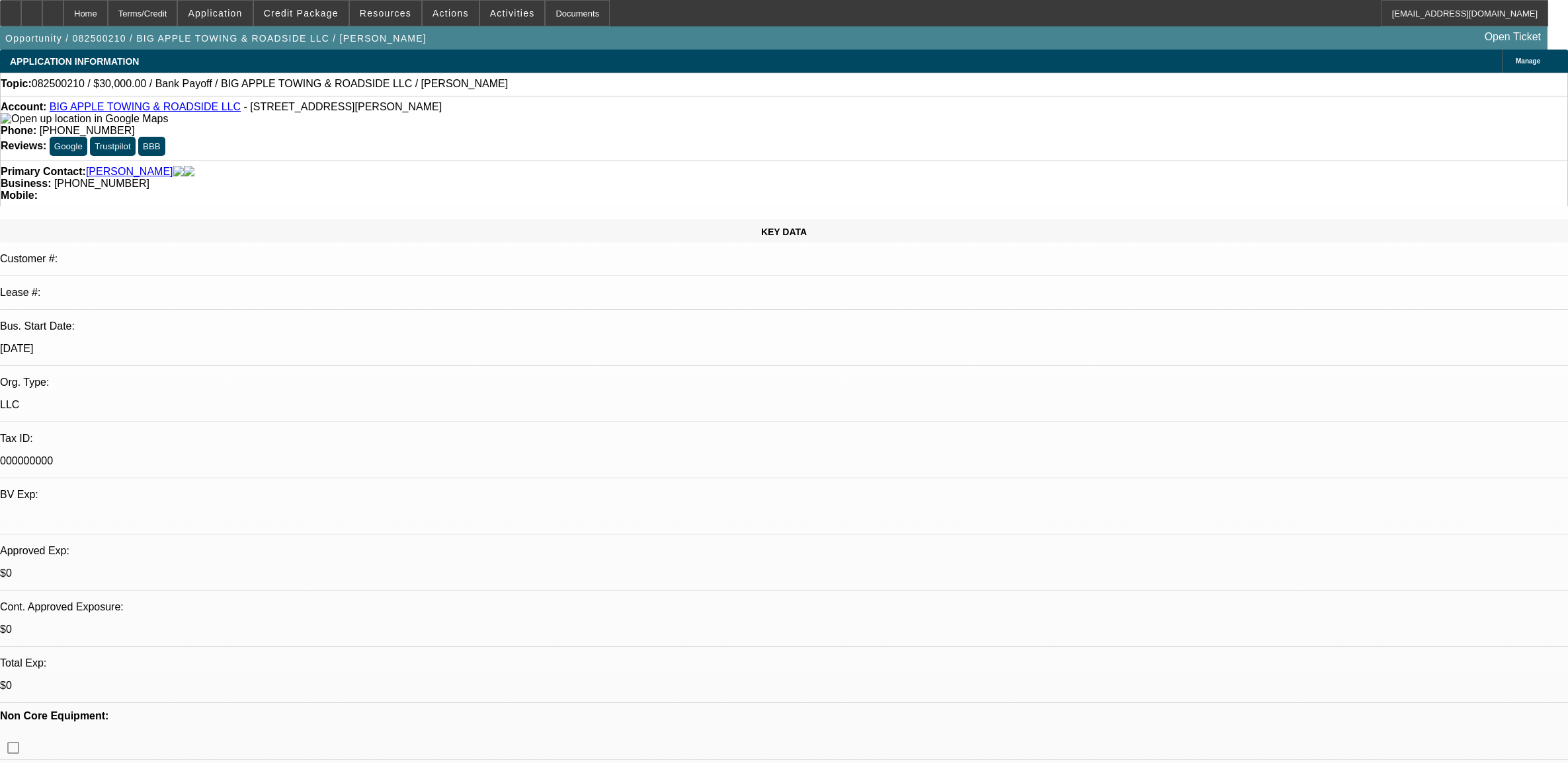
select select "0"
select select "2"
select select "0"
select select "6"
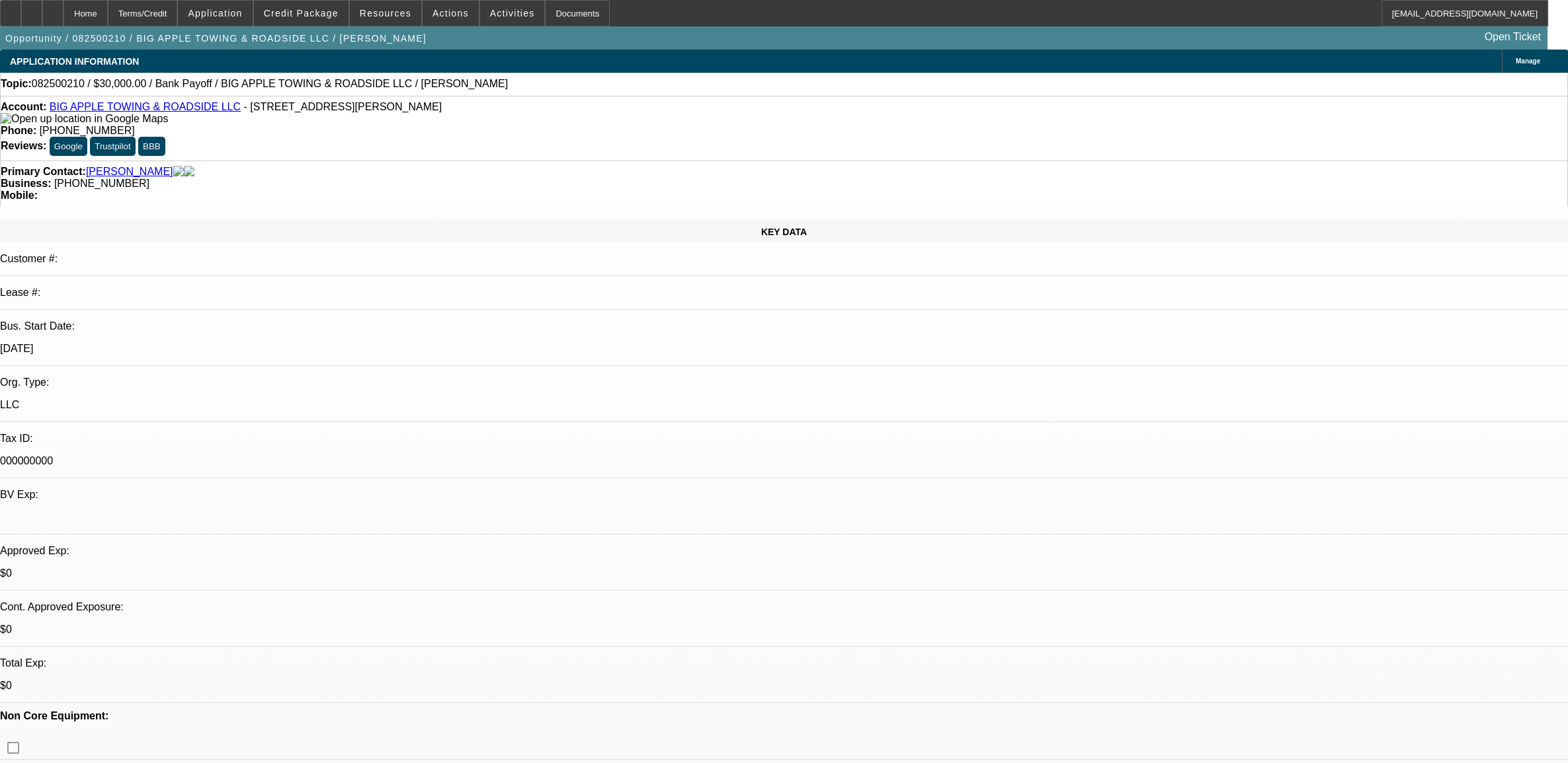
select select "0.1"
select select "2"
select select "0"
select select "6"
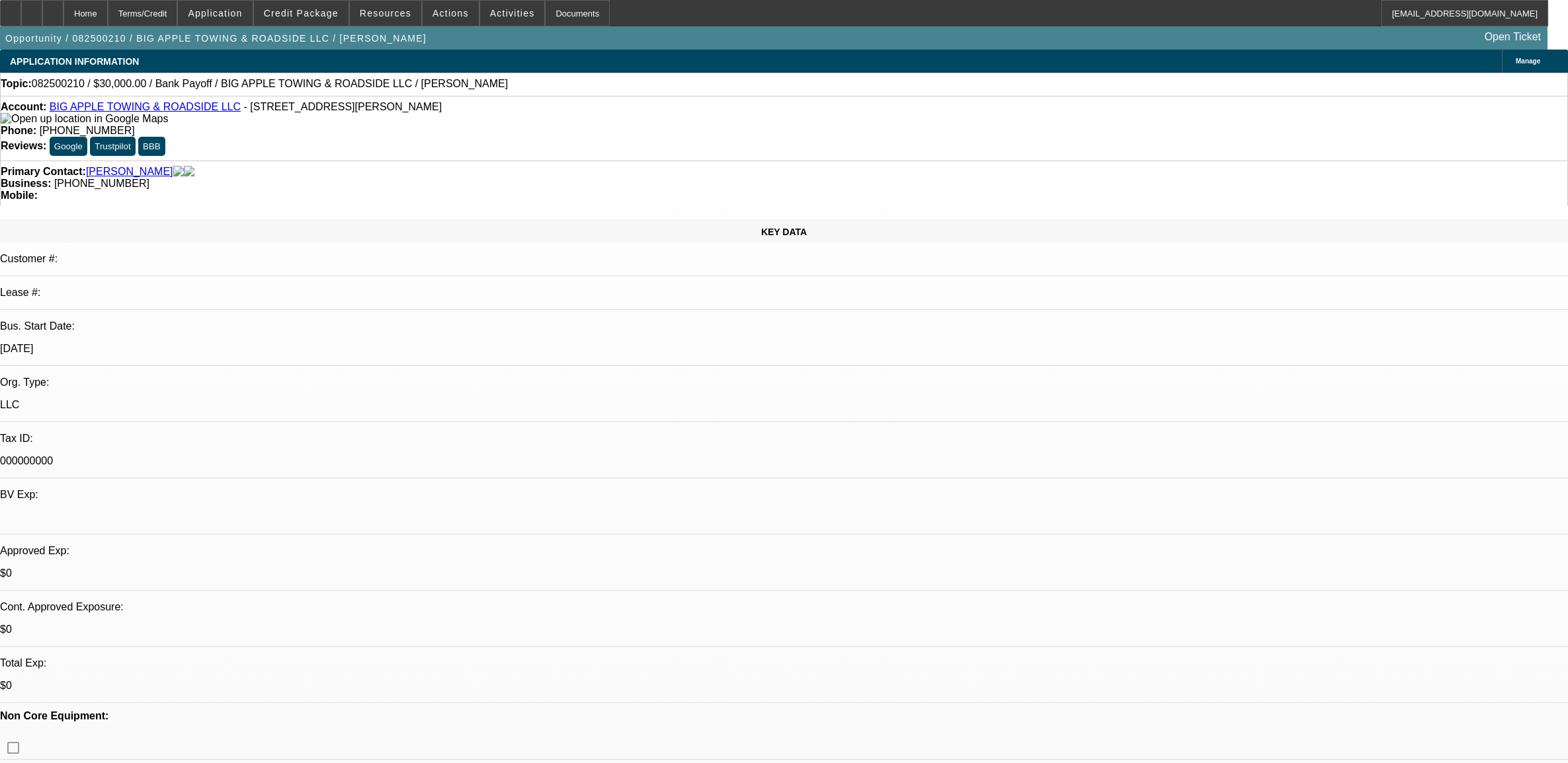
select select "0"
select select "2"
select select "0"
select select "6"
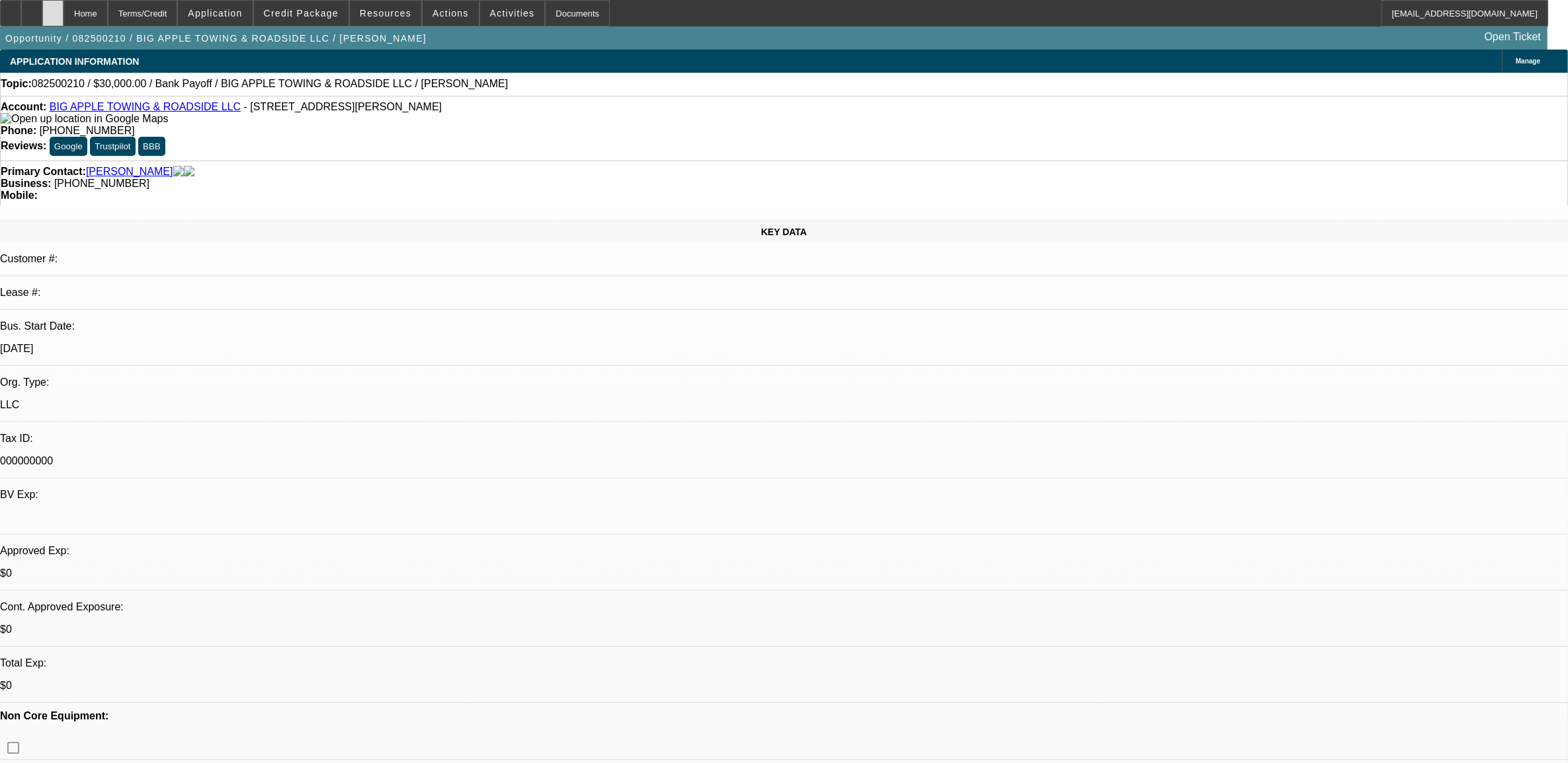
click at [64, 10] on div at bounding box center [53, 13] width 22 height 26
select select "0"
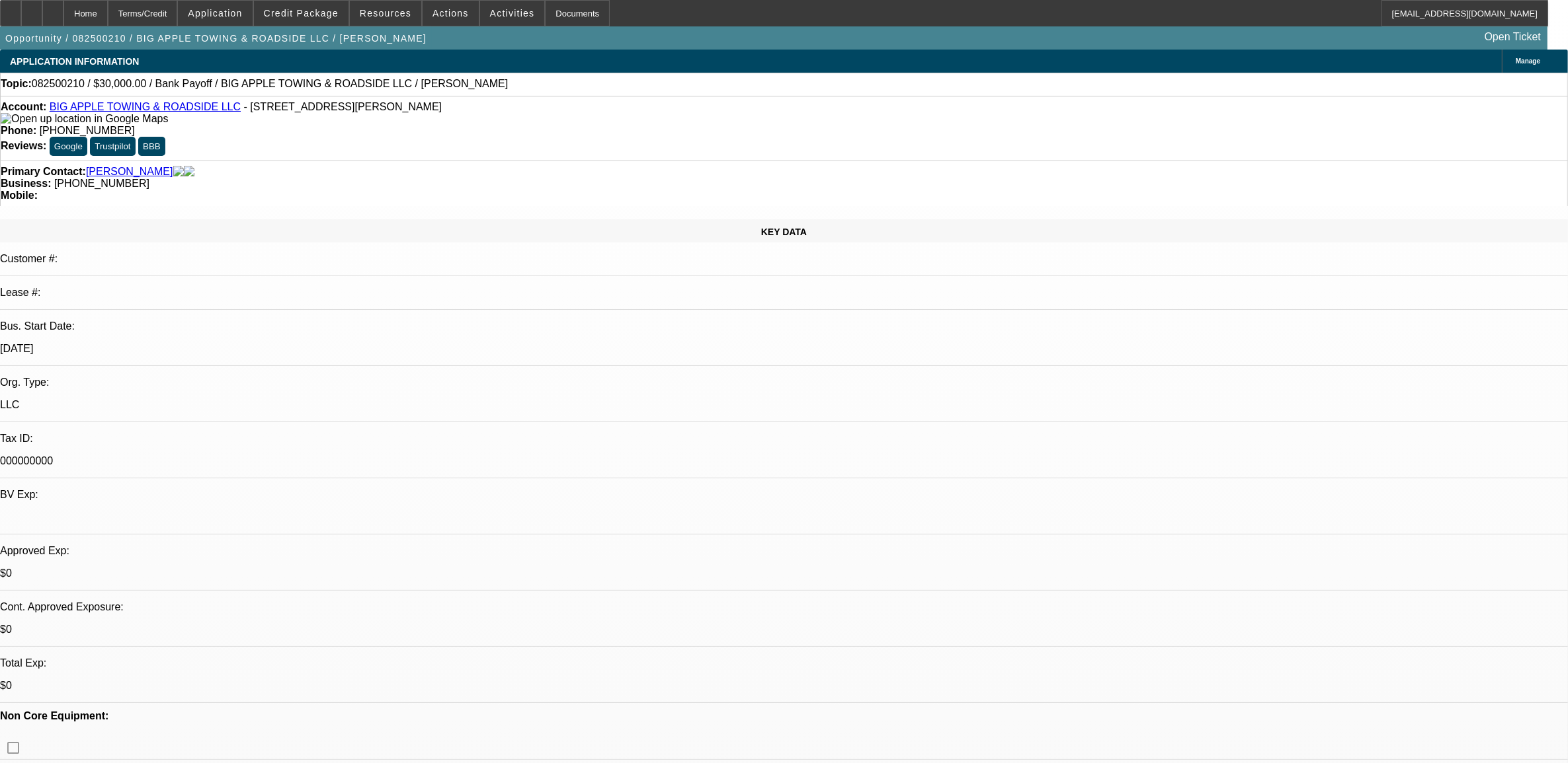
select select "0"
select select "0.1"
select select "2"
select select "0"
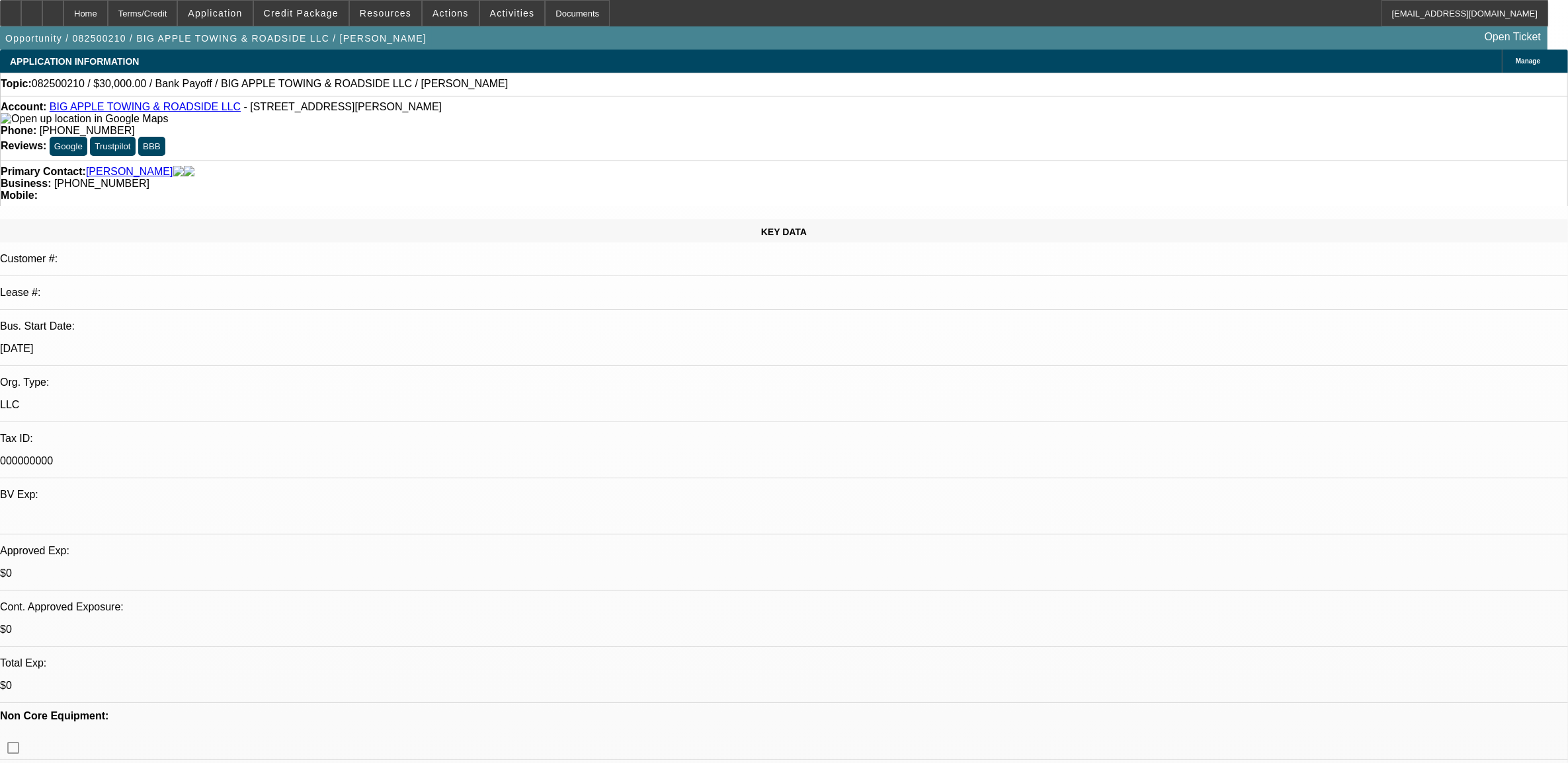
select select "0"
select select "1"
select select "2"
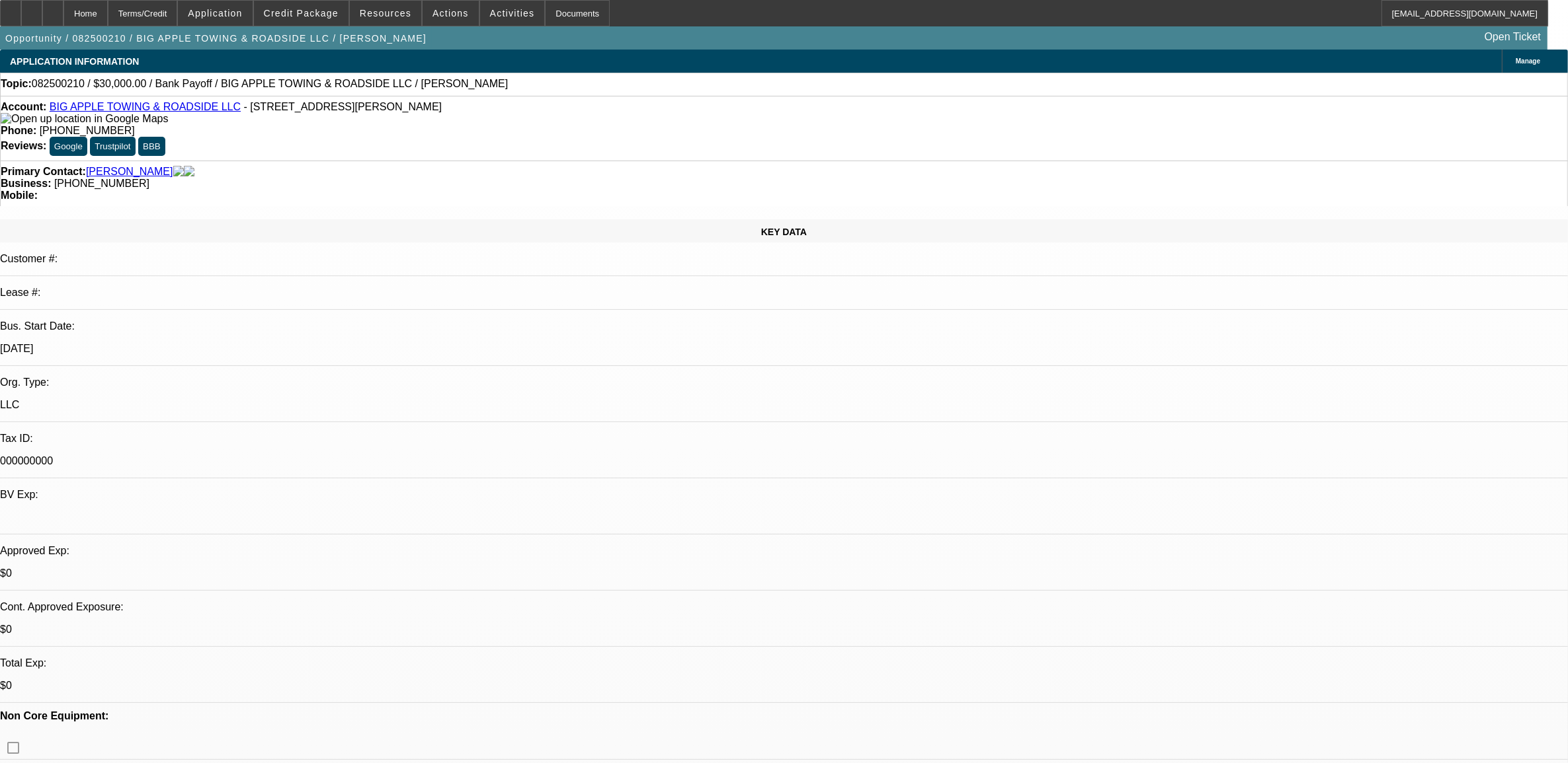
select select "6"
select select "1"
select select "2"
select select "6"
select select "1"
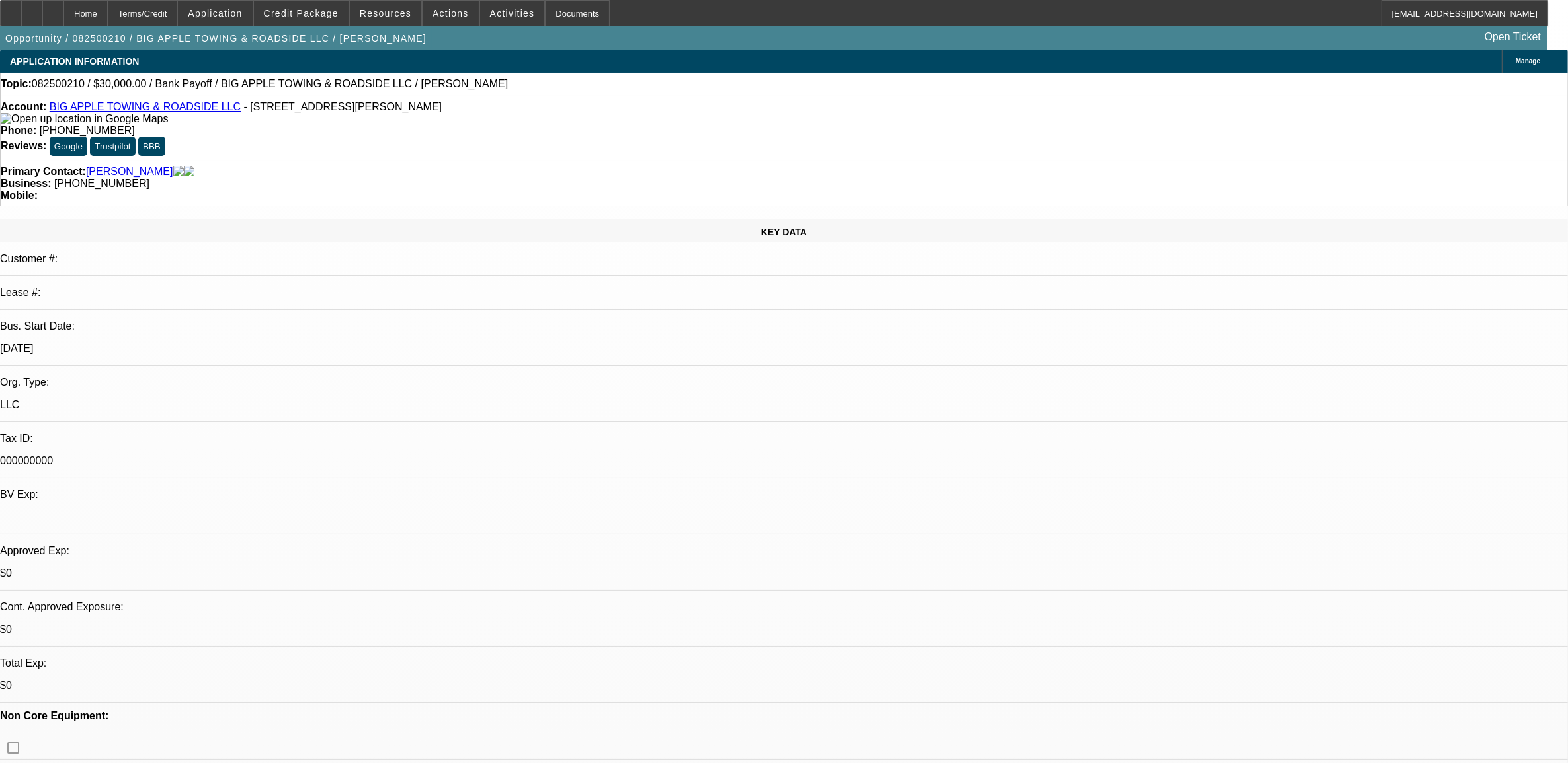
select select "2"
select select "6"
select select "1"
select select "2"
select select "6"
